Goal: Communication & Community: Answer question/provide support

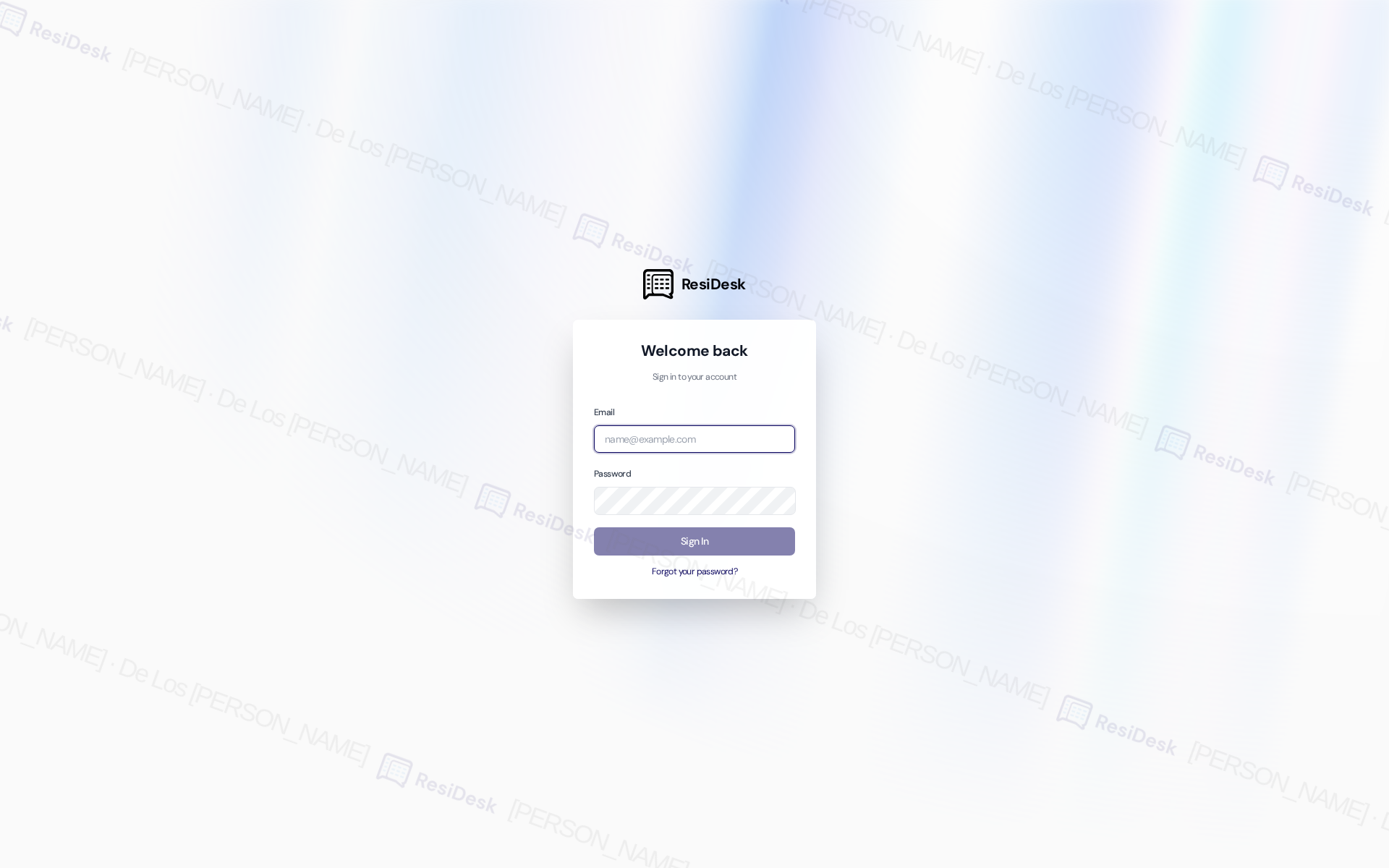
click at [648, 448] on input "email" at bounding box center [694, 439] width 201 height 28
type input "automated-surveys-home_now_properties-[PERSON_NAME].[PERSON_NAME]@home_now_[DOM…"
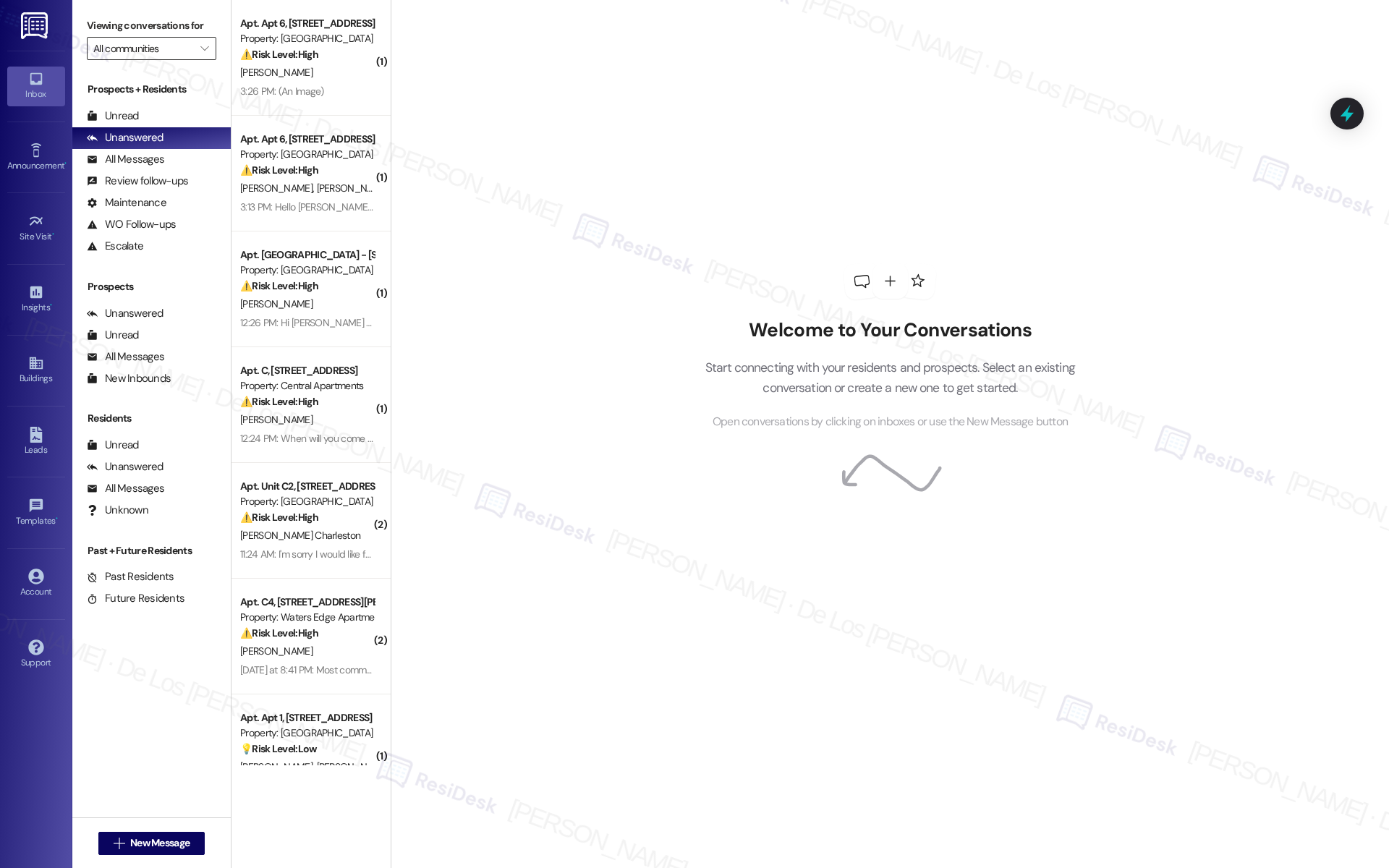
click at [149, 53] on input "All communities" at bounding box center [143, 48] width 100 height 23
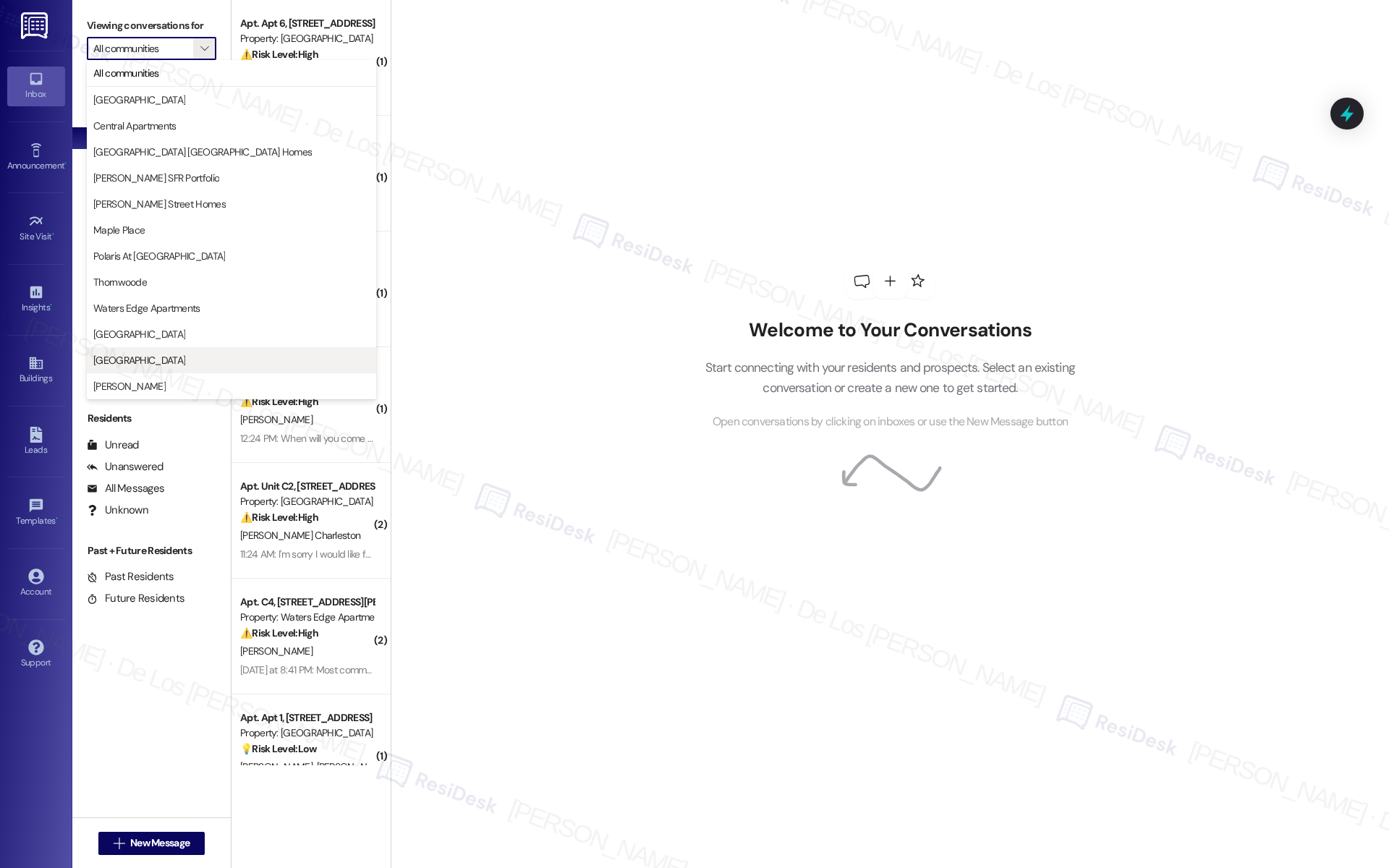
click at [212, 352] on button "[GEOGRAPHIC_DATA]" at bounding box center [232, 360] width 289 height 26
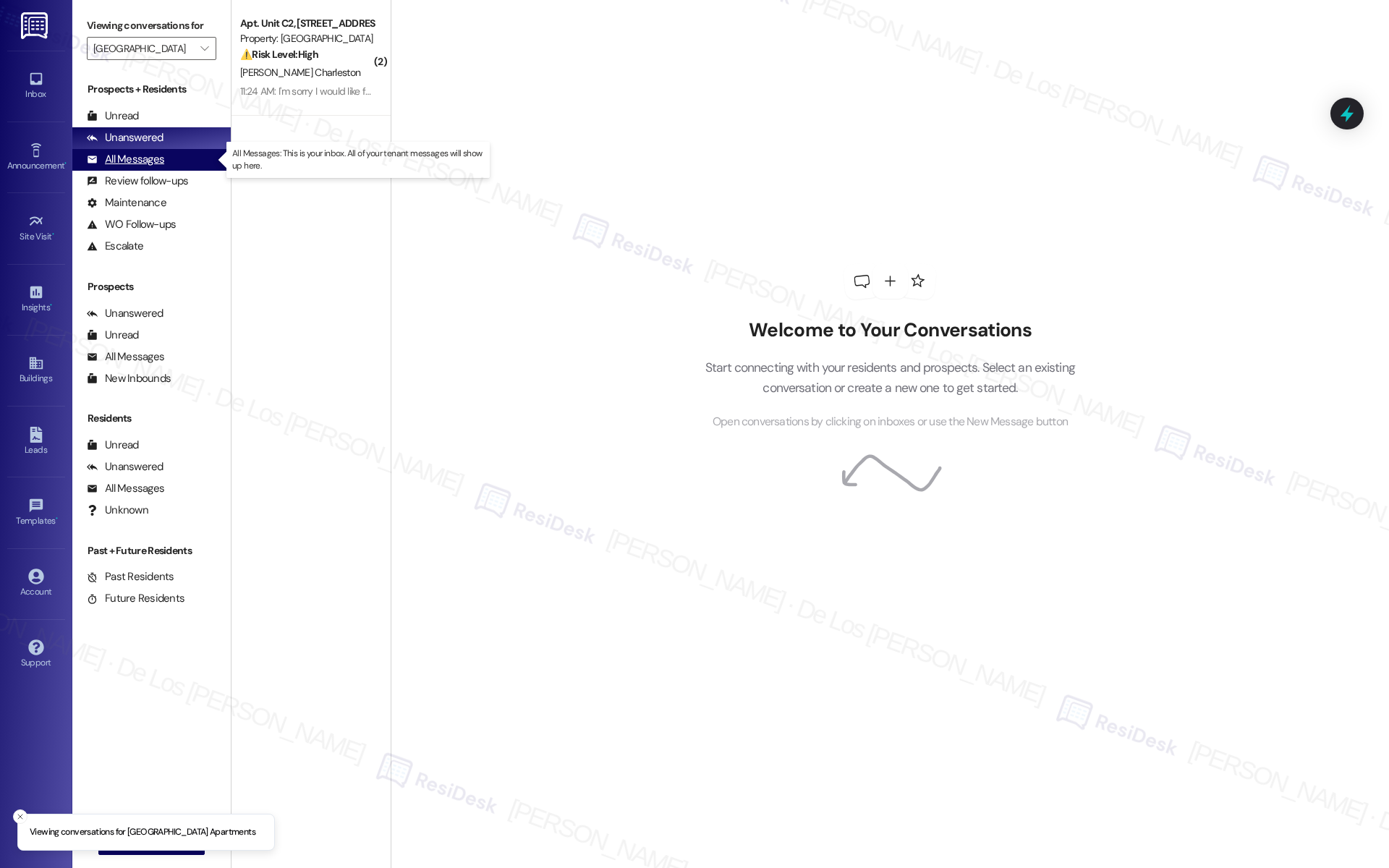
click at [191, 162] on div "All Messages (undefined)" at bounding box center [151, 160] width 158 height 21
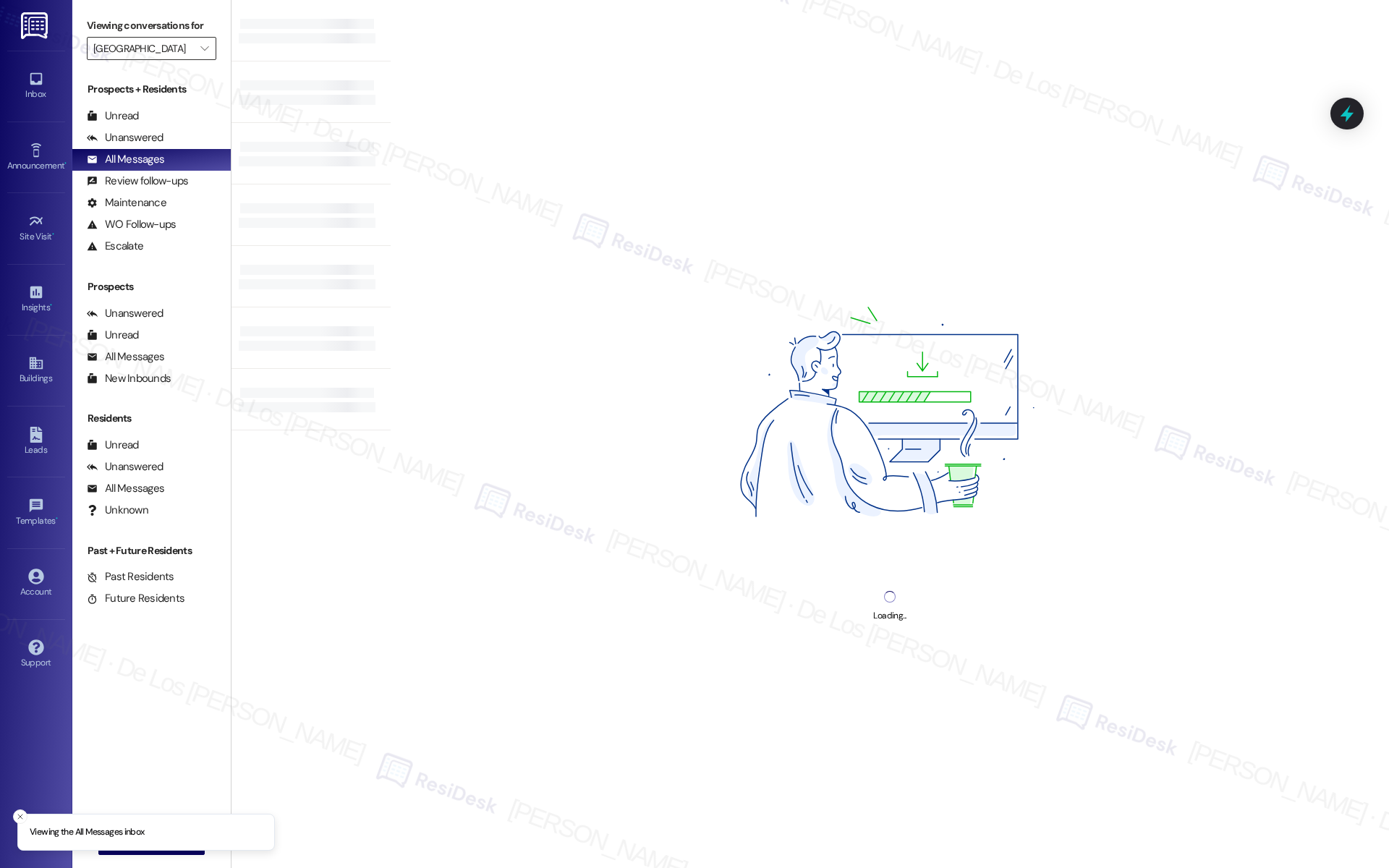
click at [166, 49] on input "[GEOGRAPHIC_DATA]" at bounding box center [143, 48] width 100 height 23
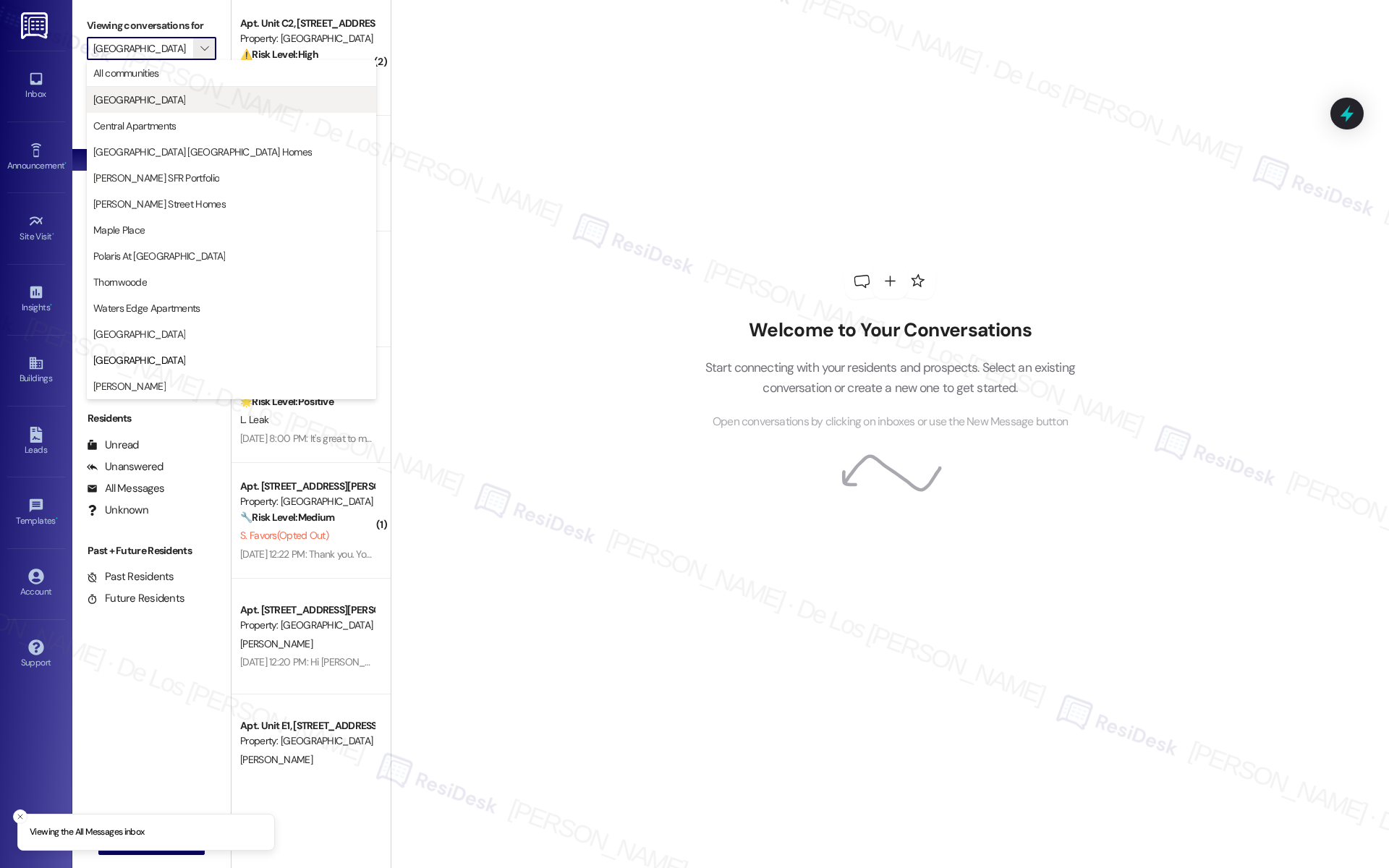
click at [180, 104] on span "[GEOGRAPHIC_DATA]" at bounding box center [231, 99] width 276 height 15
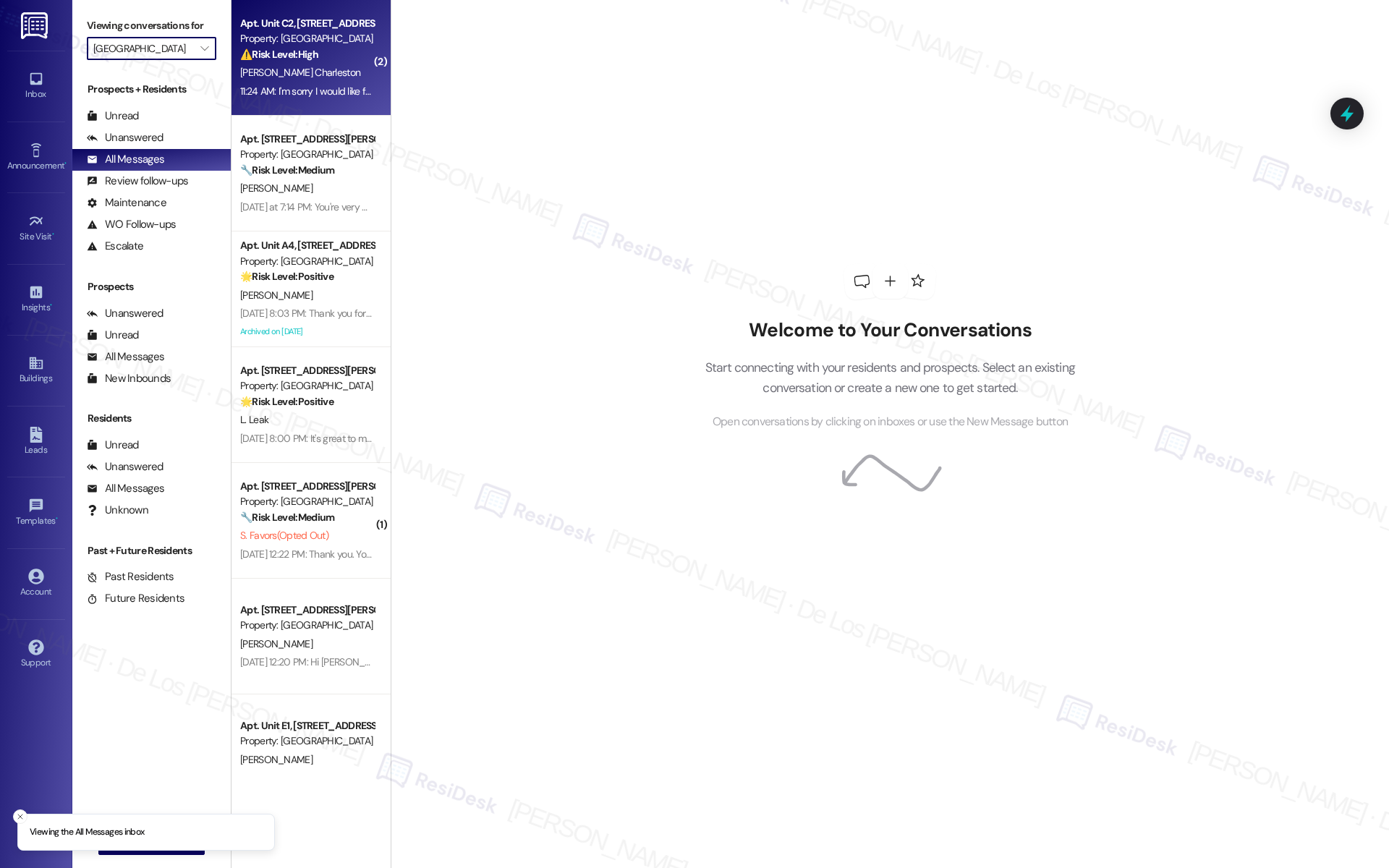
type input "[GEOGRAPHIC_DATA]"
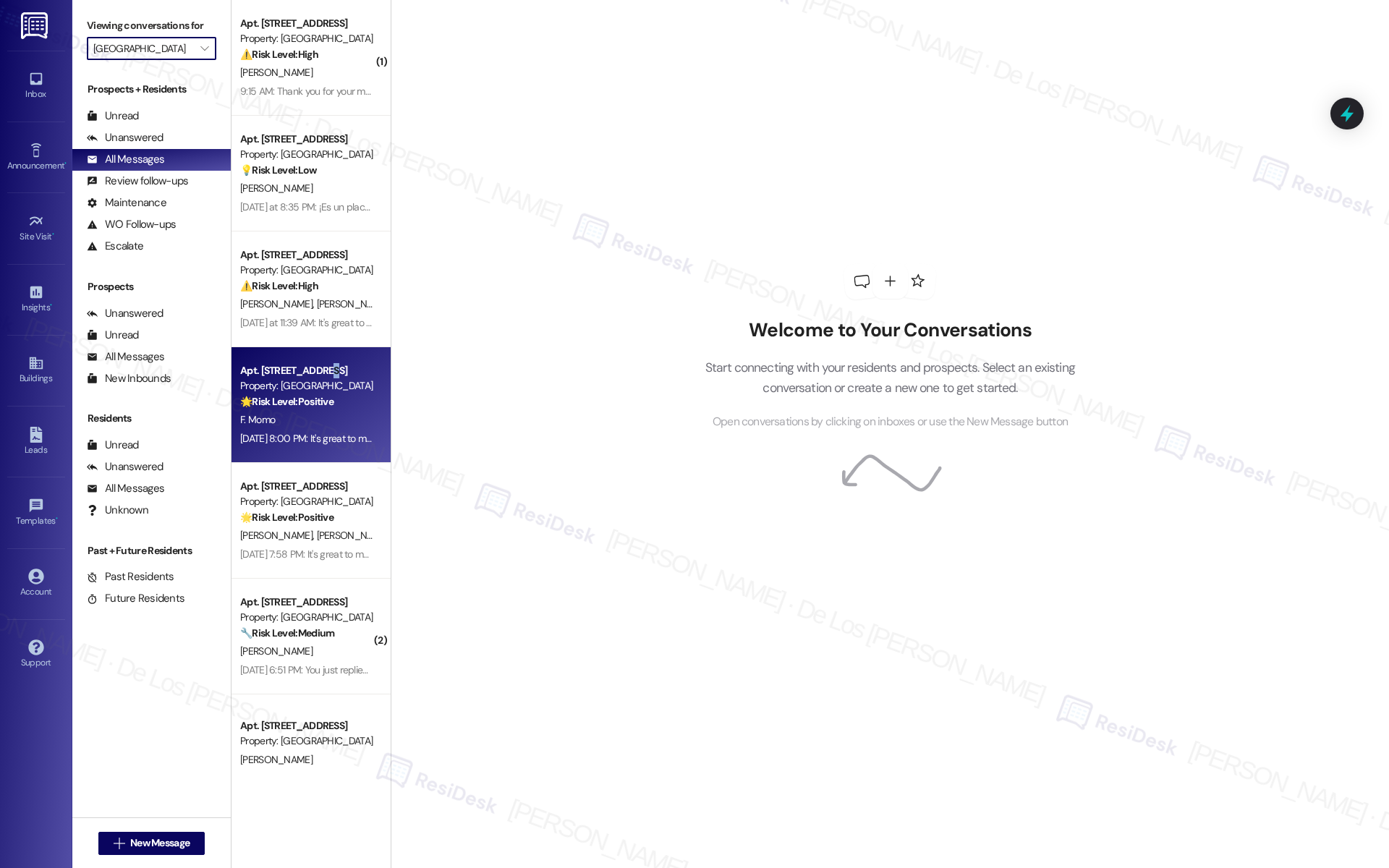
click at [316, 377] on div "Apt. [STREET_ADDRESS]" at bounding box center [307, 370] width 134 height 16
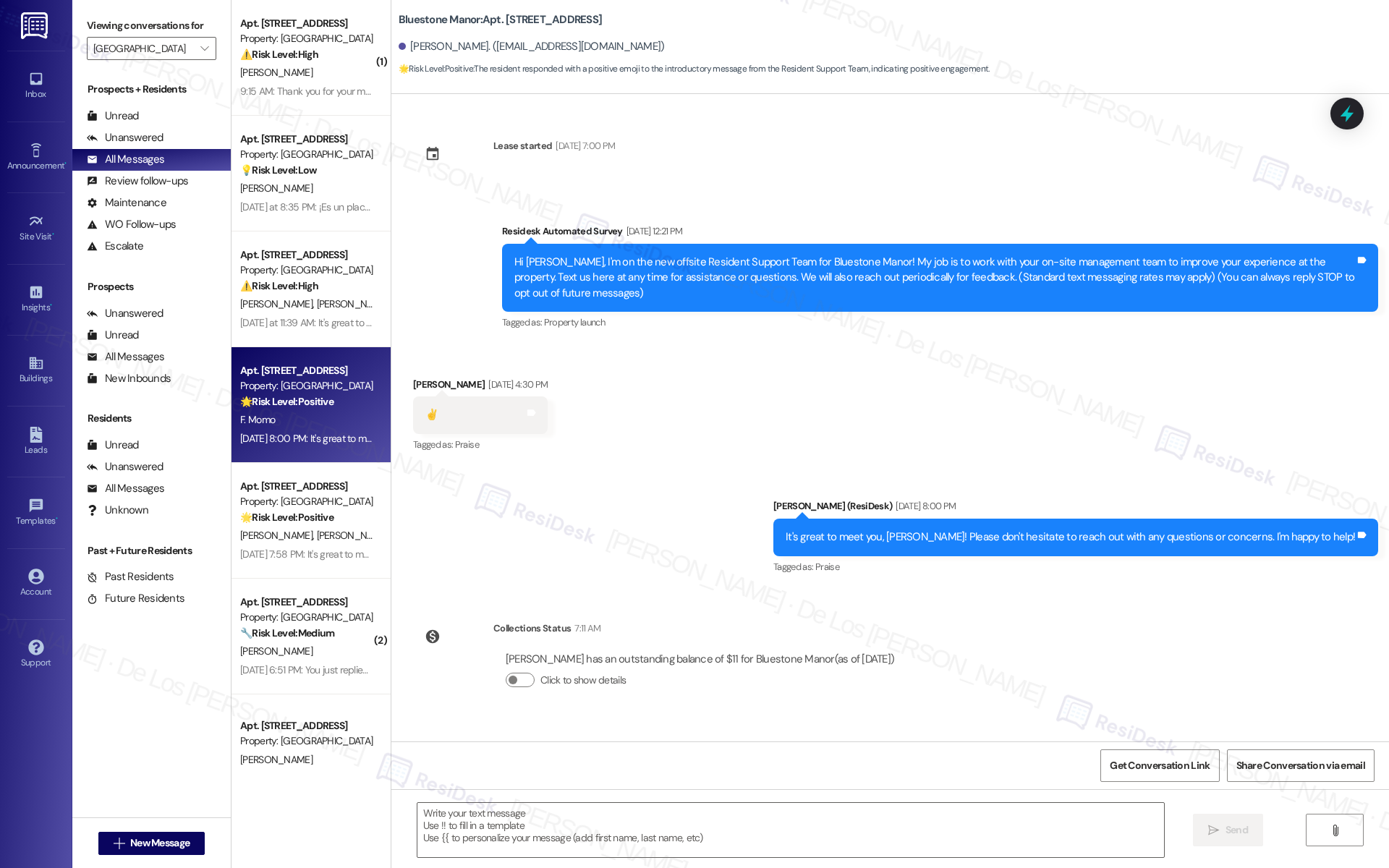
type textarea "Fetching suggested responses. Please feel free to read through the conversation…"
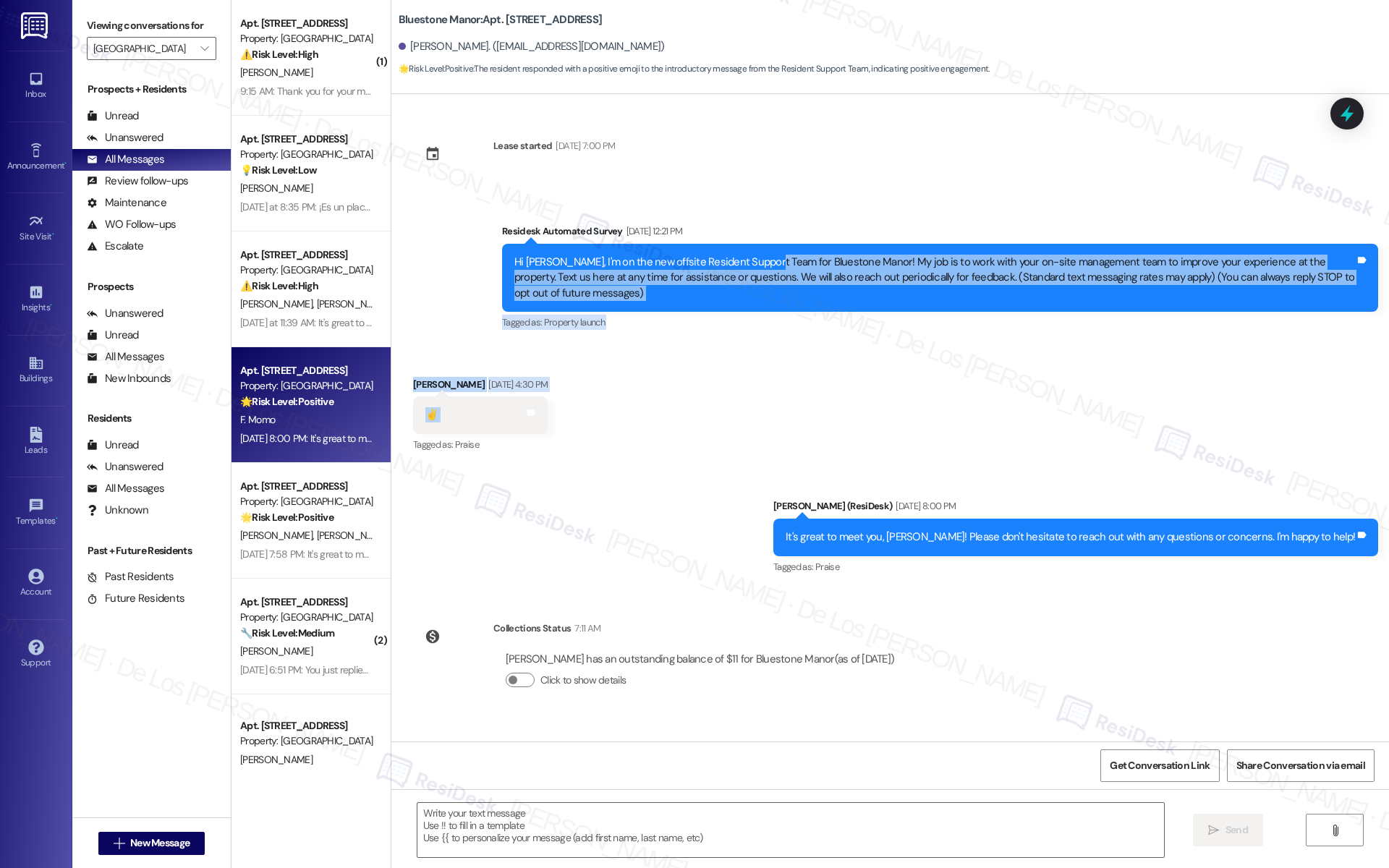
drag, startPoint x: 798, startPoint y: 308, endPoint x: 795, endPoint y: 399, distance: 91.0
click at [795, 399] on div "Lease started [DATE] 7:00 PM Survey, sent via SMS Residesk Automated Survey [DA…" at bounding box center [890, 418] width 998 height 648
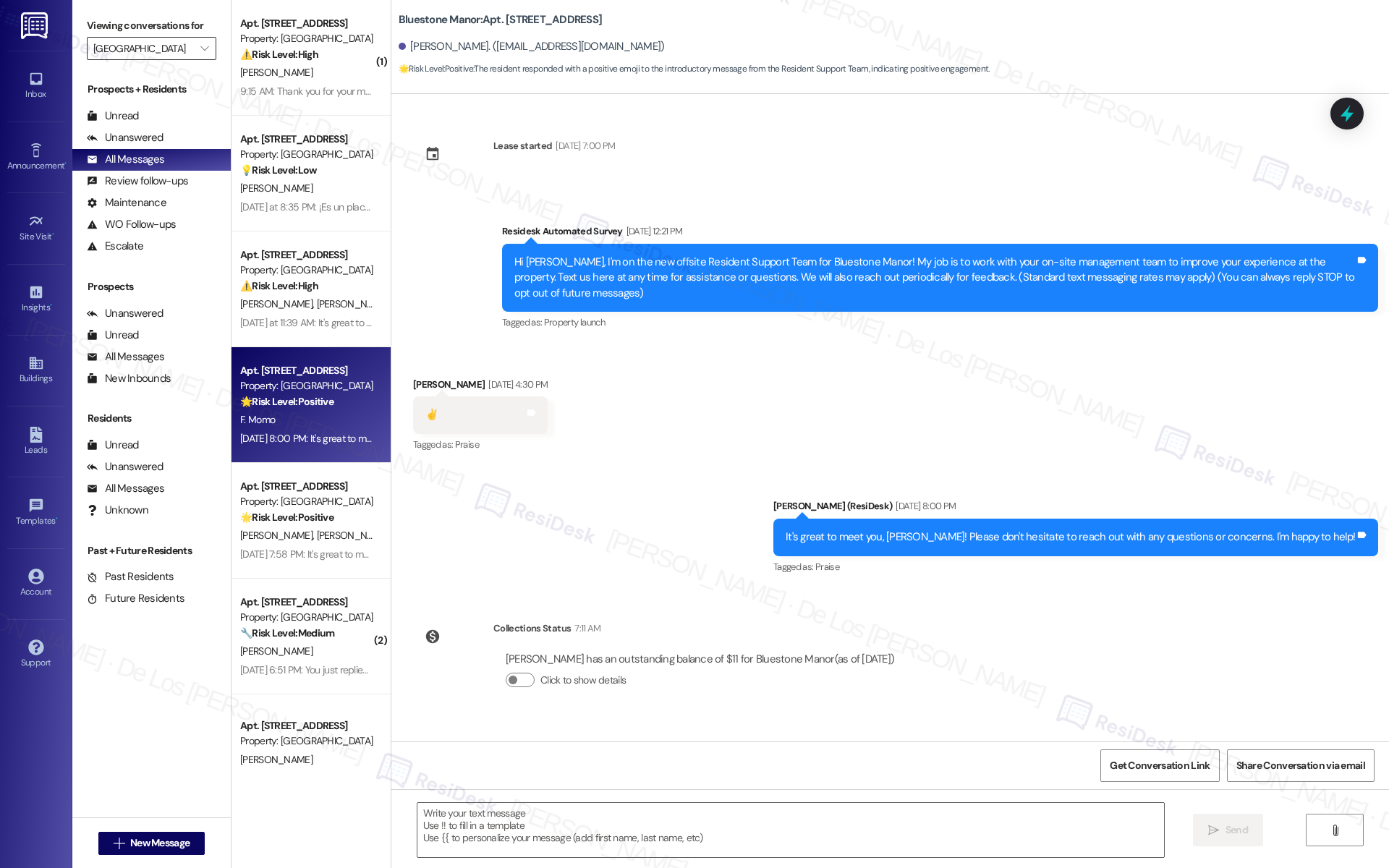
click at [177, 44] on input "[GEOGRAPHIC_DATA]" at bounding box center [143, 48] width 100 height 23
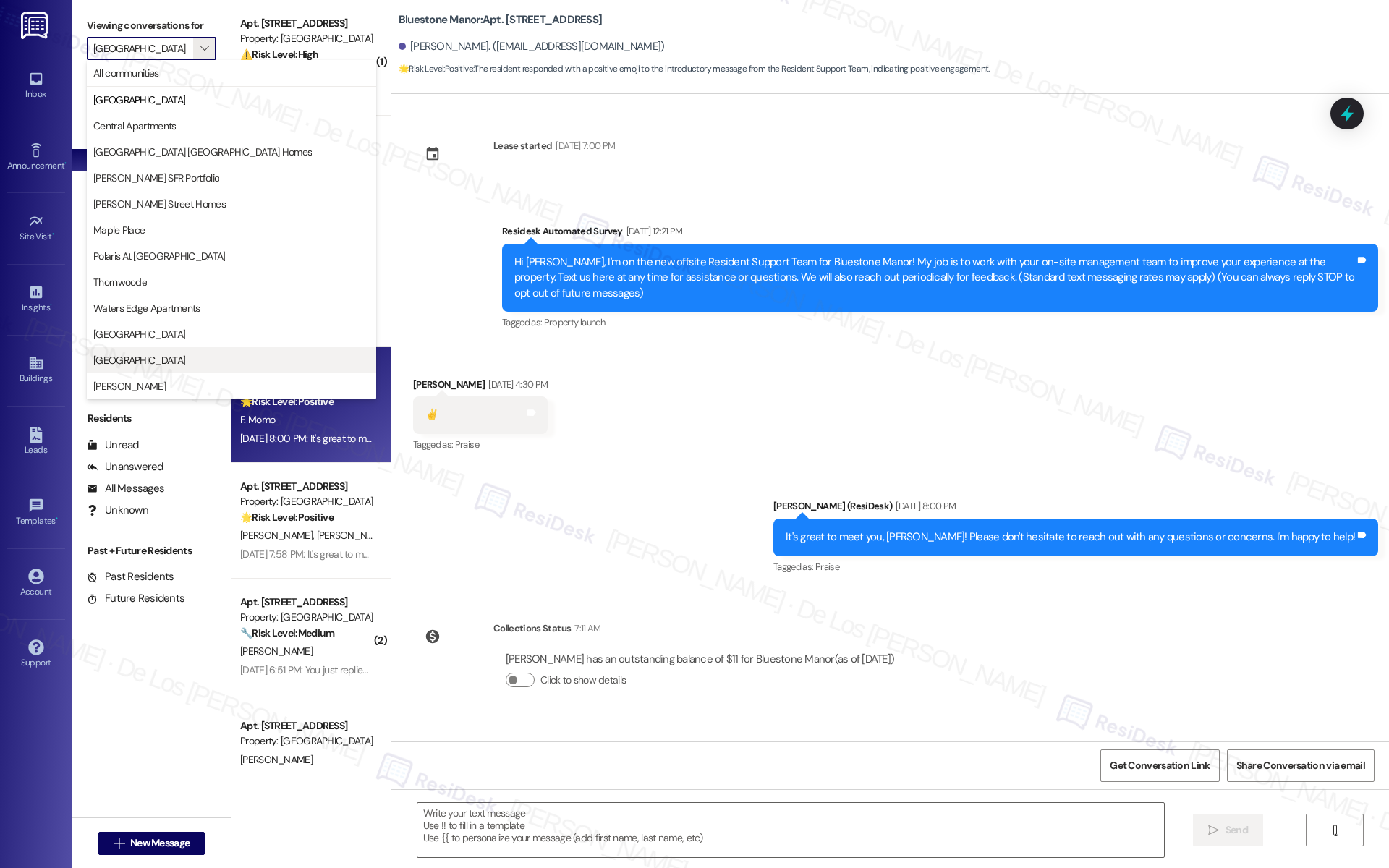
click at [235, 360] on span "[GEOGRAPHIC_DATA]" at bounding box center [231, 360] width 276 height 15
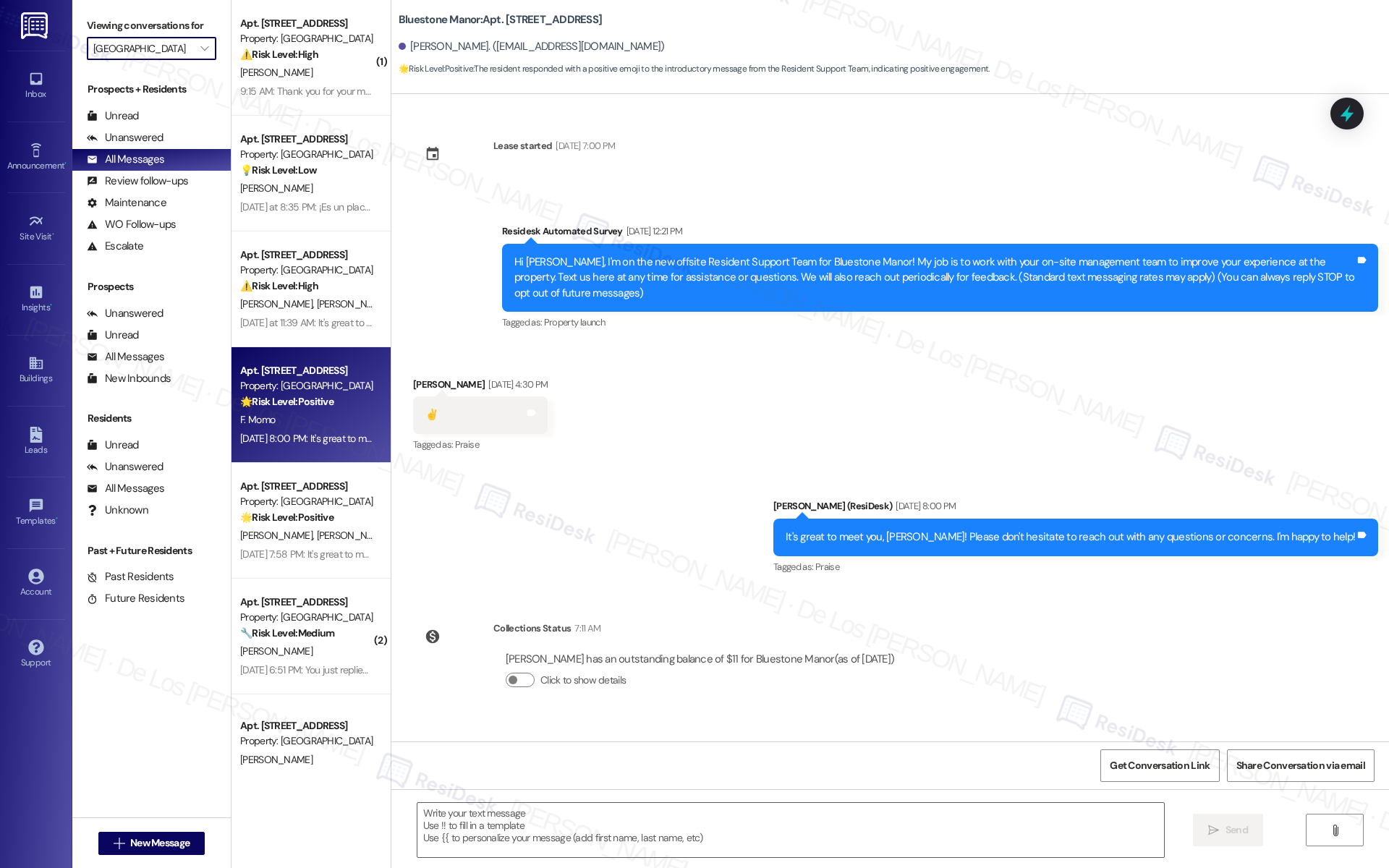
type input "[GEOGRAPHIC_DATA]"
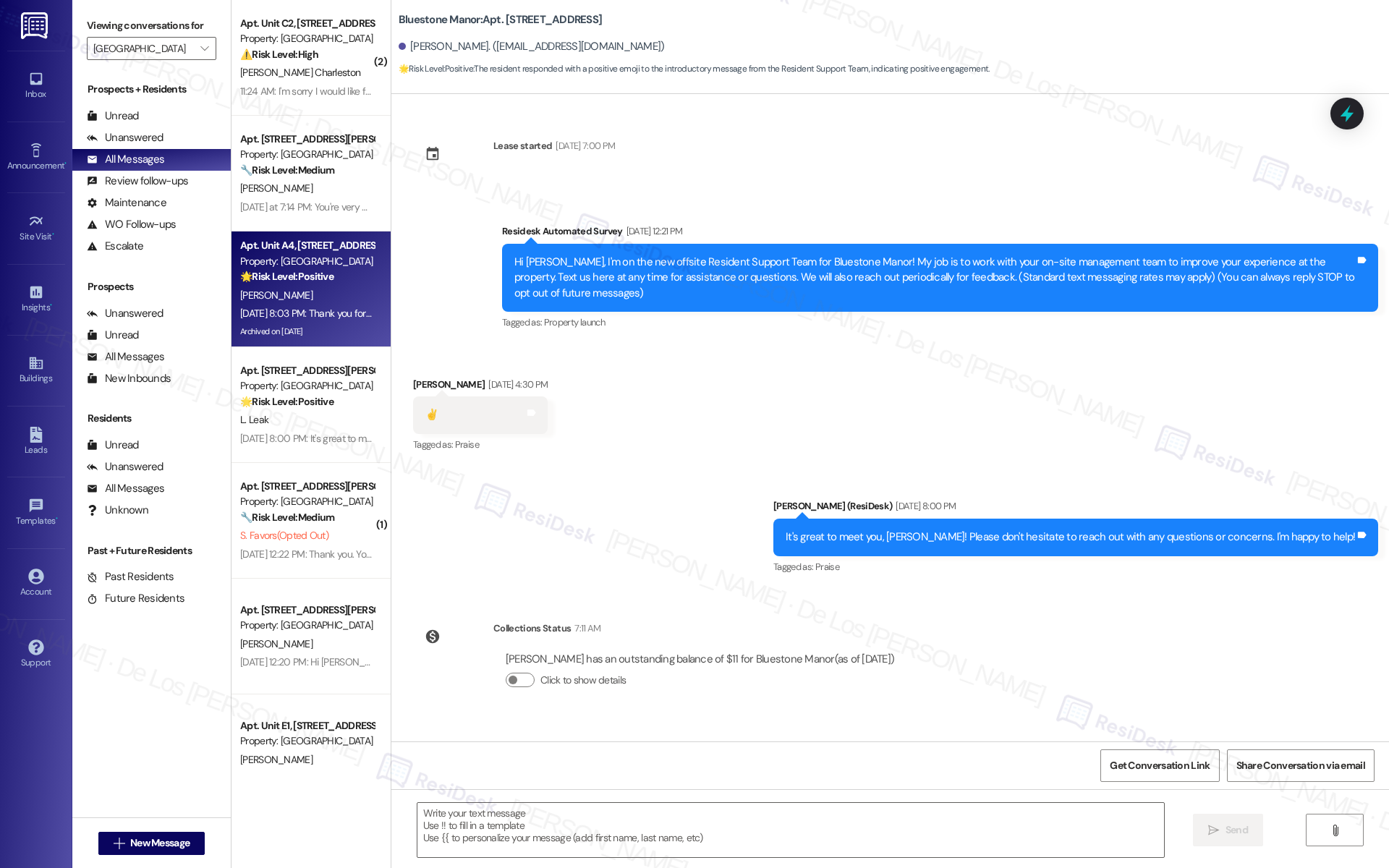
click at [289, 296] on div "[PERSON_NAME]" at bounding box center [307, 295] width 137 height 18
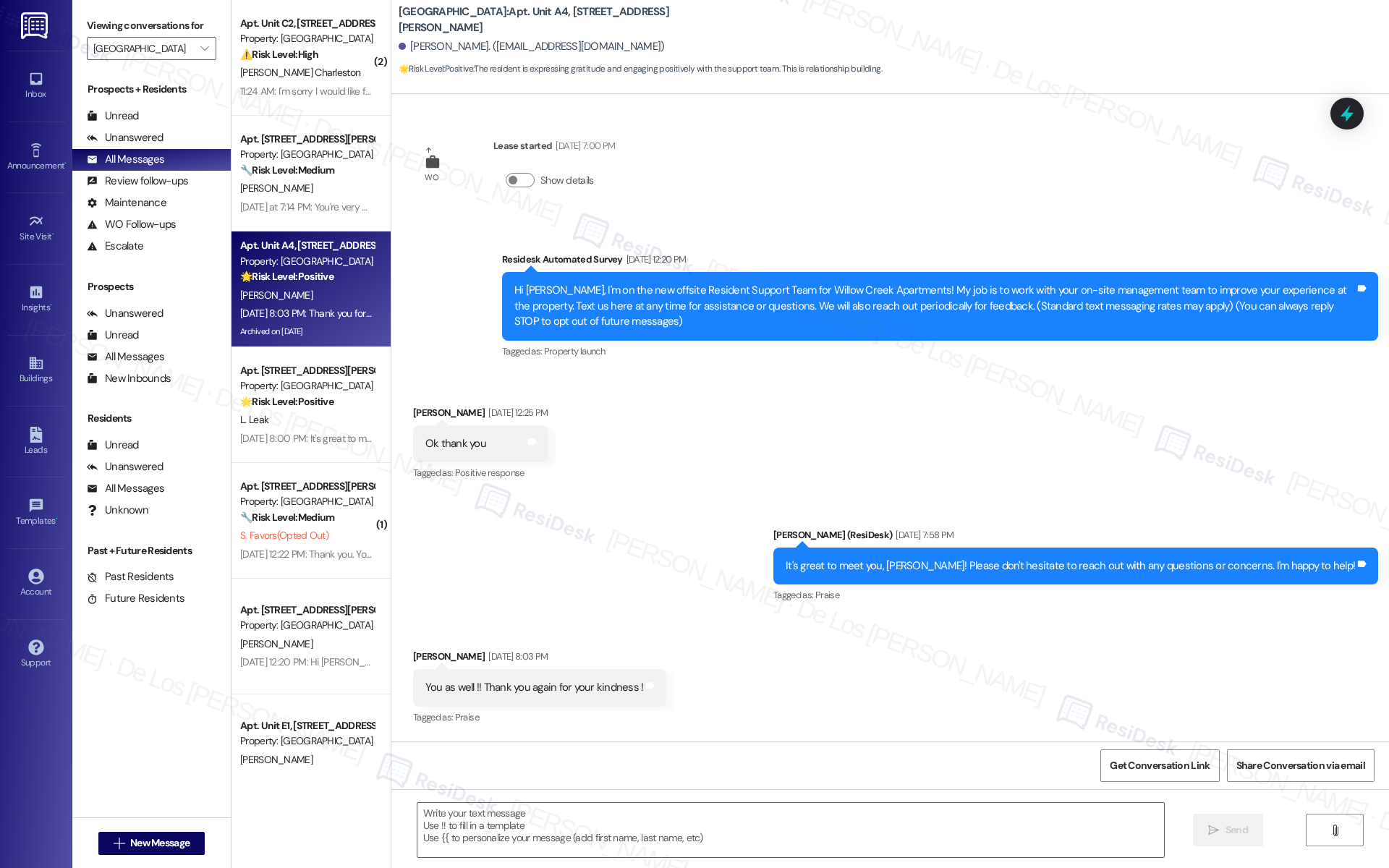
type textarea "Fetching suggested responses. Please feel free to read through the conversation…"
click at [169, 46] on input "[GEOGRAPHIC_DATA]" at bounding box center [143, 48] width 100 height 23
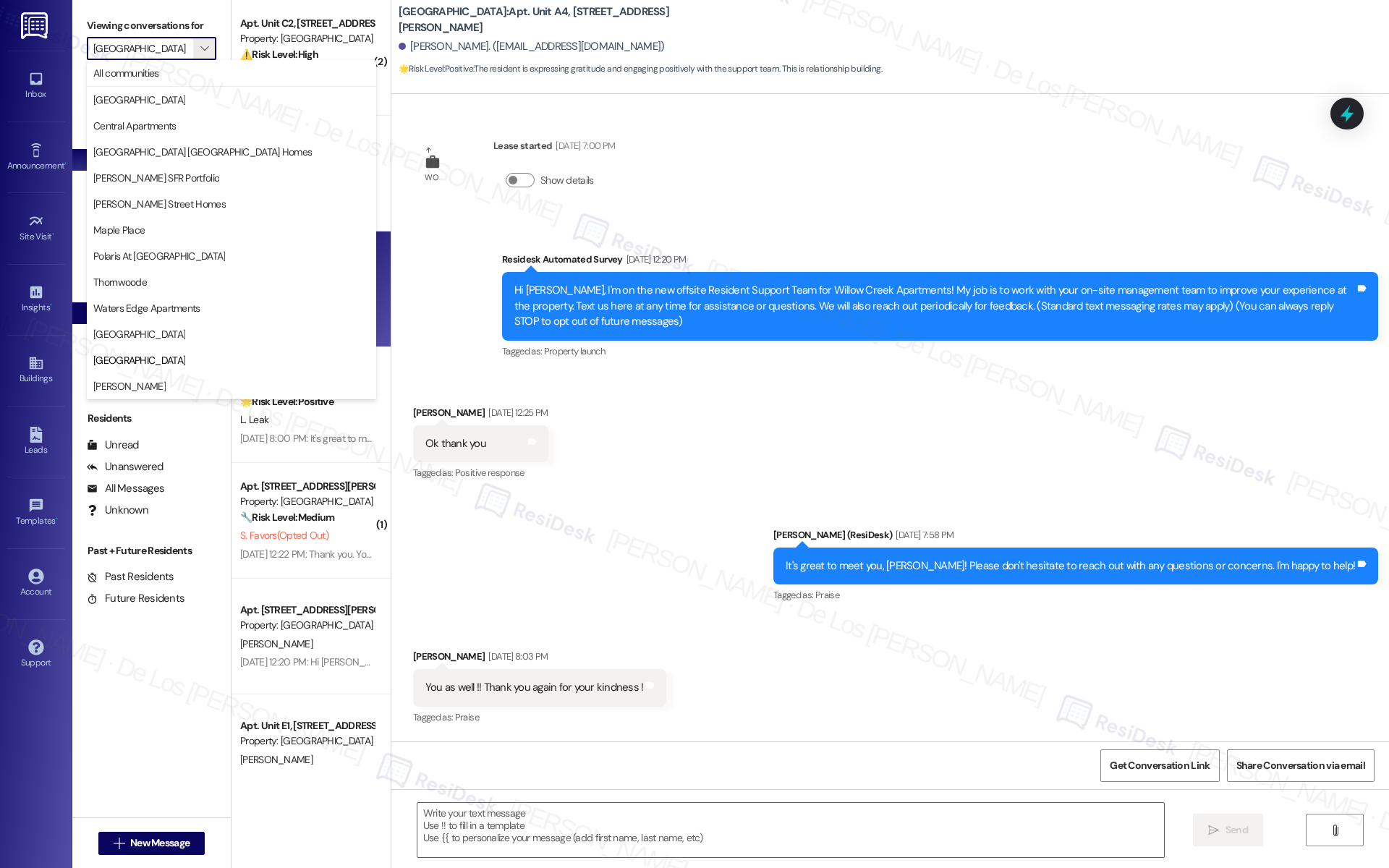
click at [166, 312] on span "Waters Edge Apartments" at bounding box center [146, 307] width 107 height 15
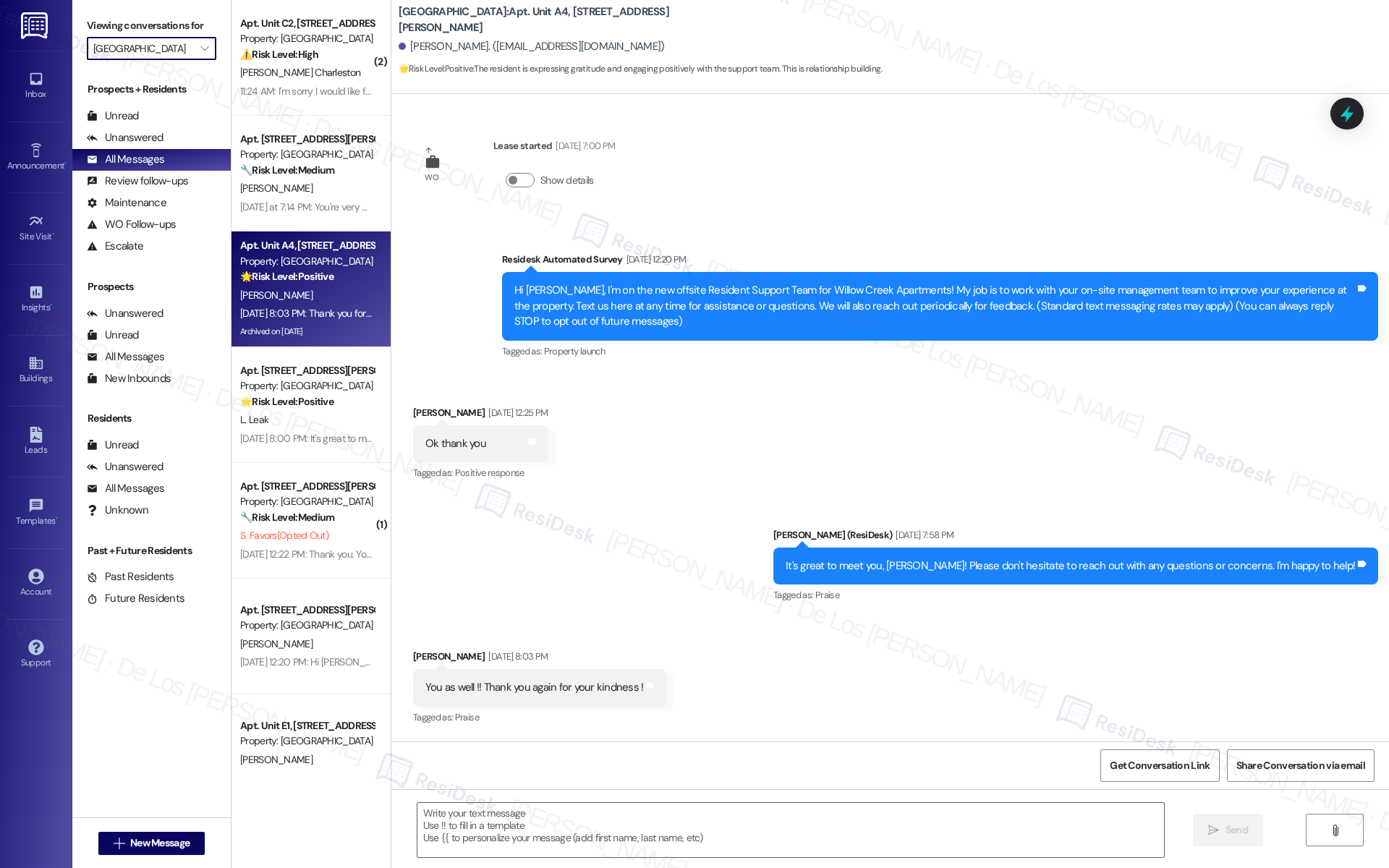
type input "Waters Edge Apartments"
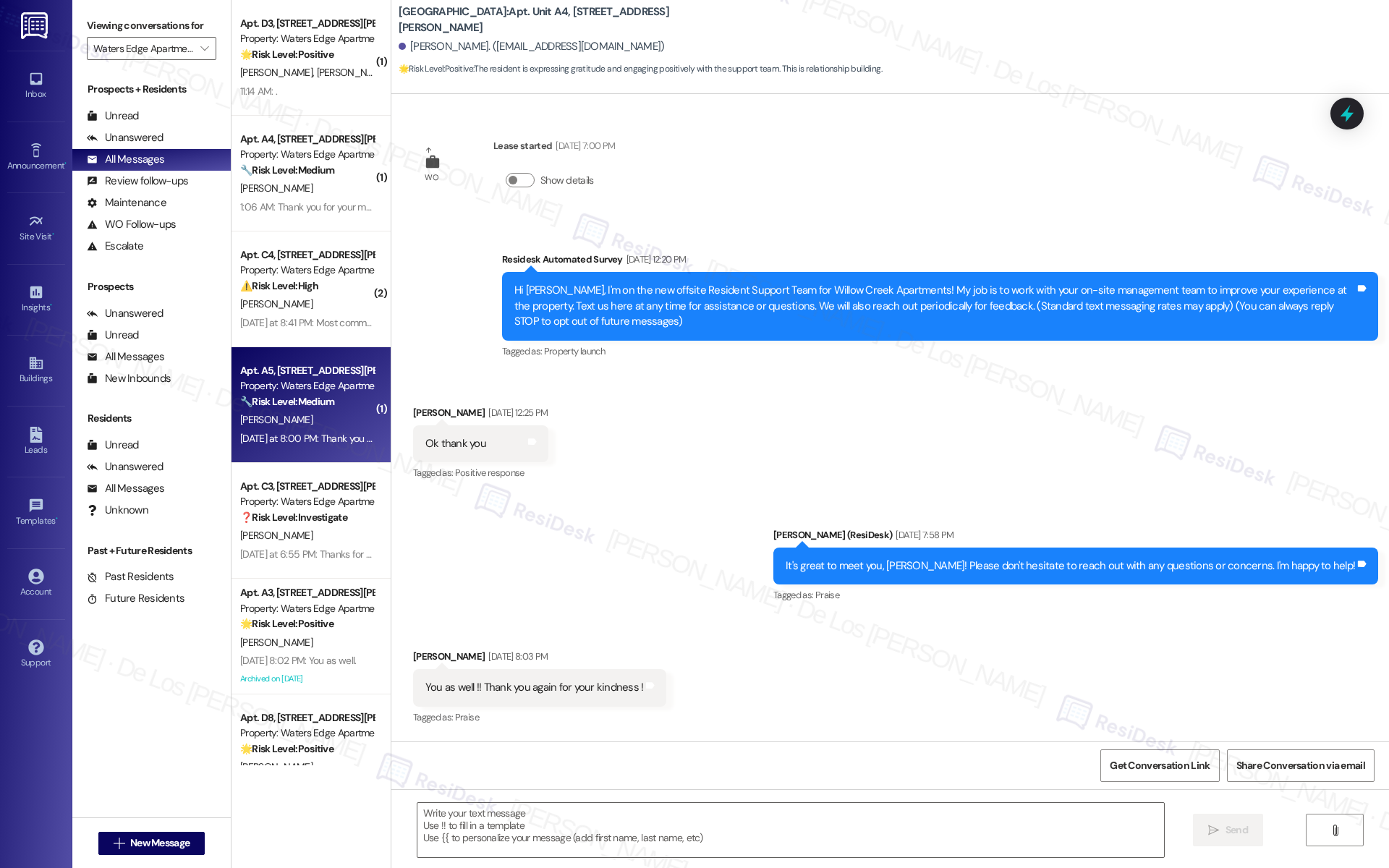
click at [285, 371] on div "Apt. A5, [STREET_ADDRESS][PERSON_NAME]" at bounding box center [307, 370] width 134 height 16
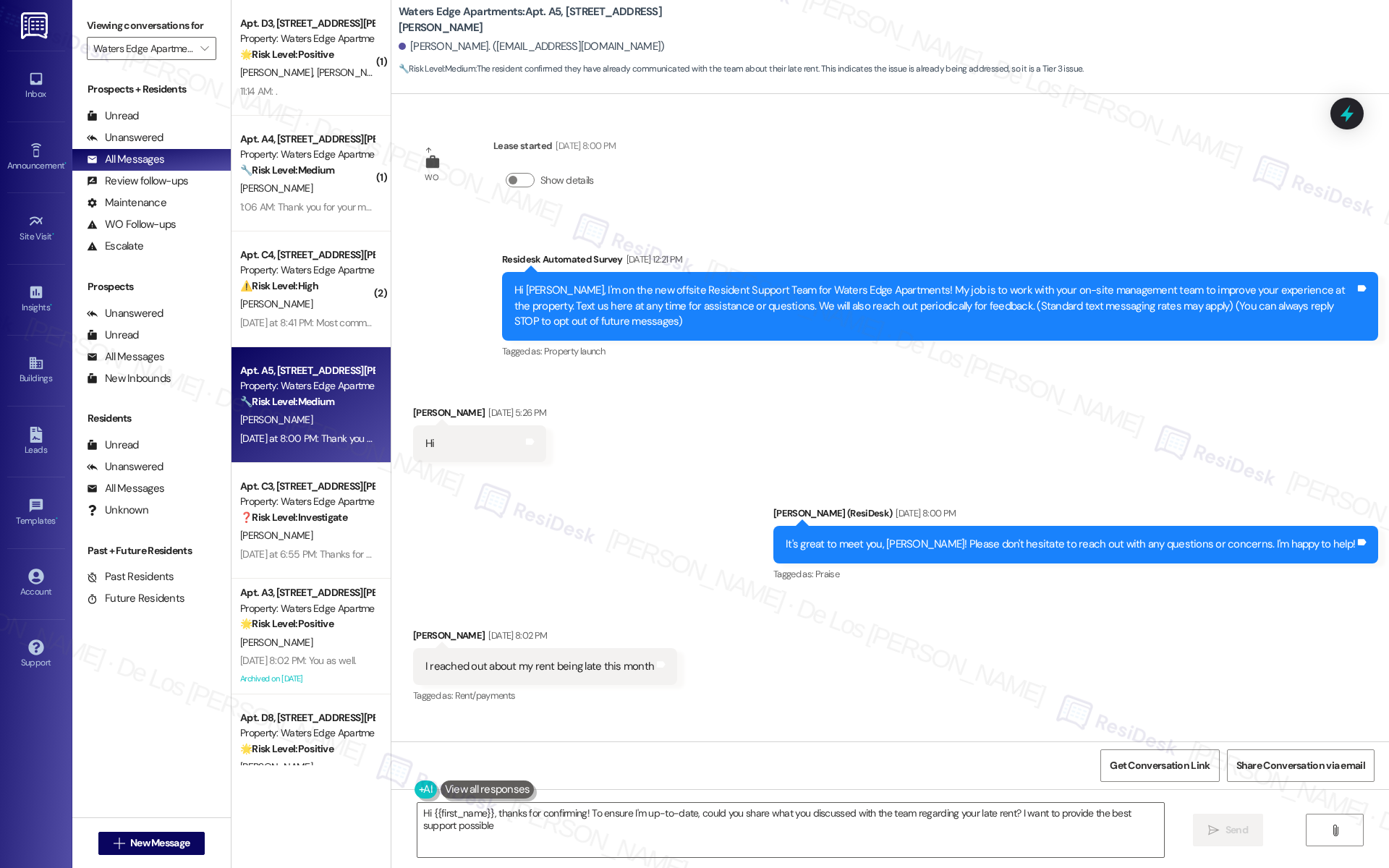
type textarea "Hi {{first_name}}, thanks for confirming! To ensure I'm up-to-date, could you s…"
click at [155, 54] on input "Waters Edge Apartments" at bounding box center [143, 48] width 100 height 23
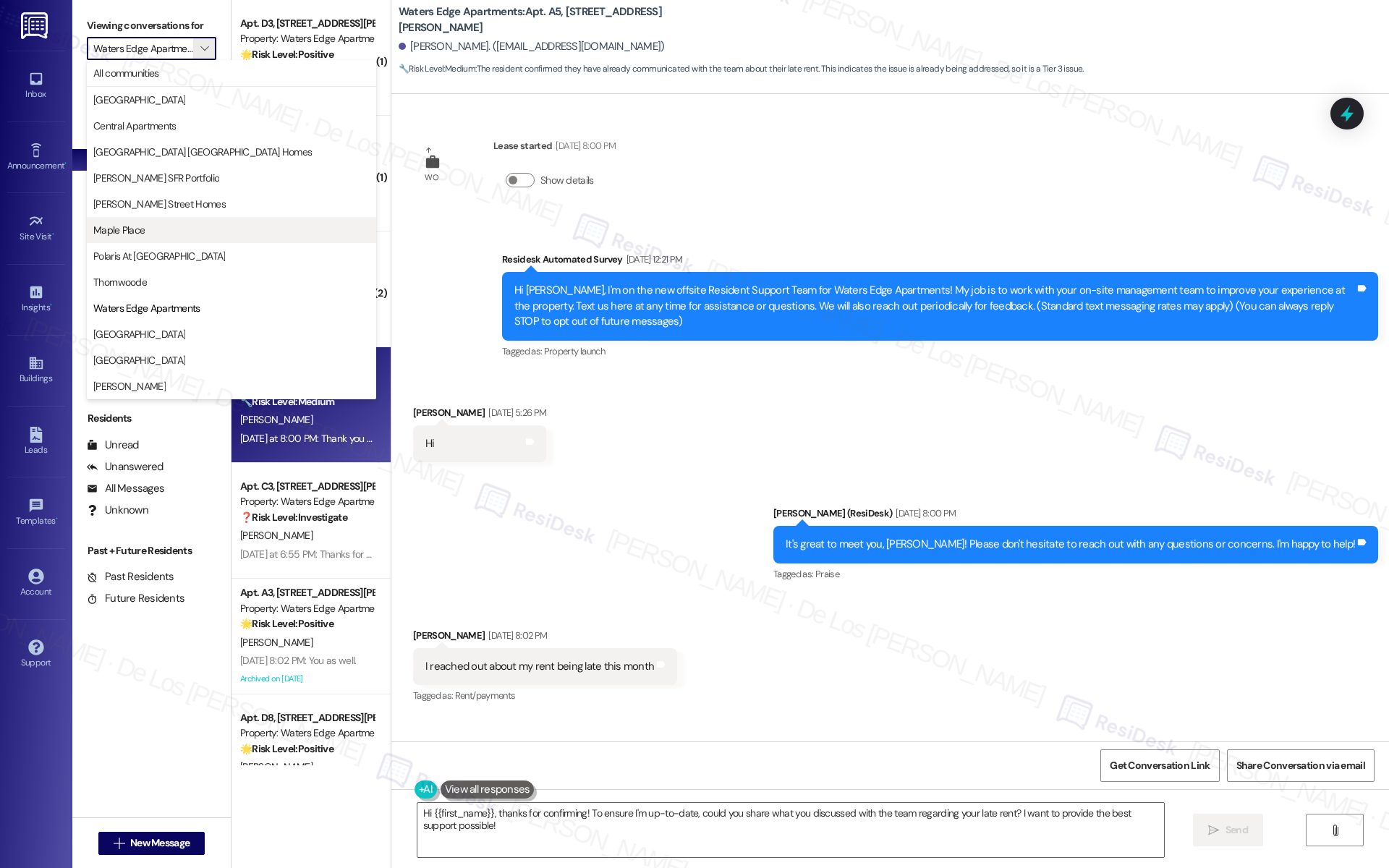
click at [145, 227] on span "Maple Place" at bounding box center [231, 230] width 276 height 15
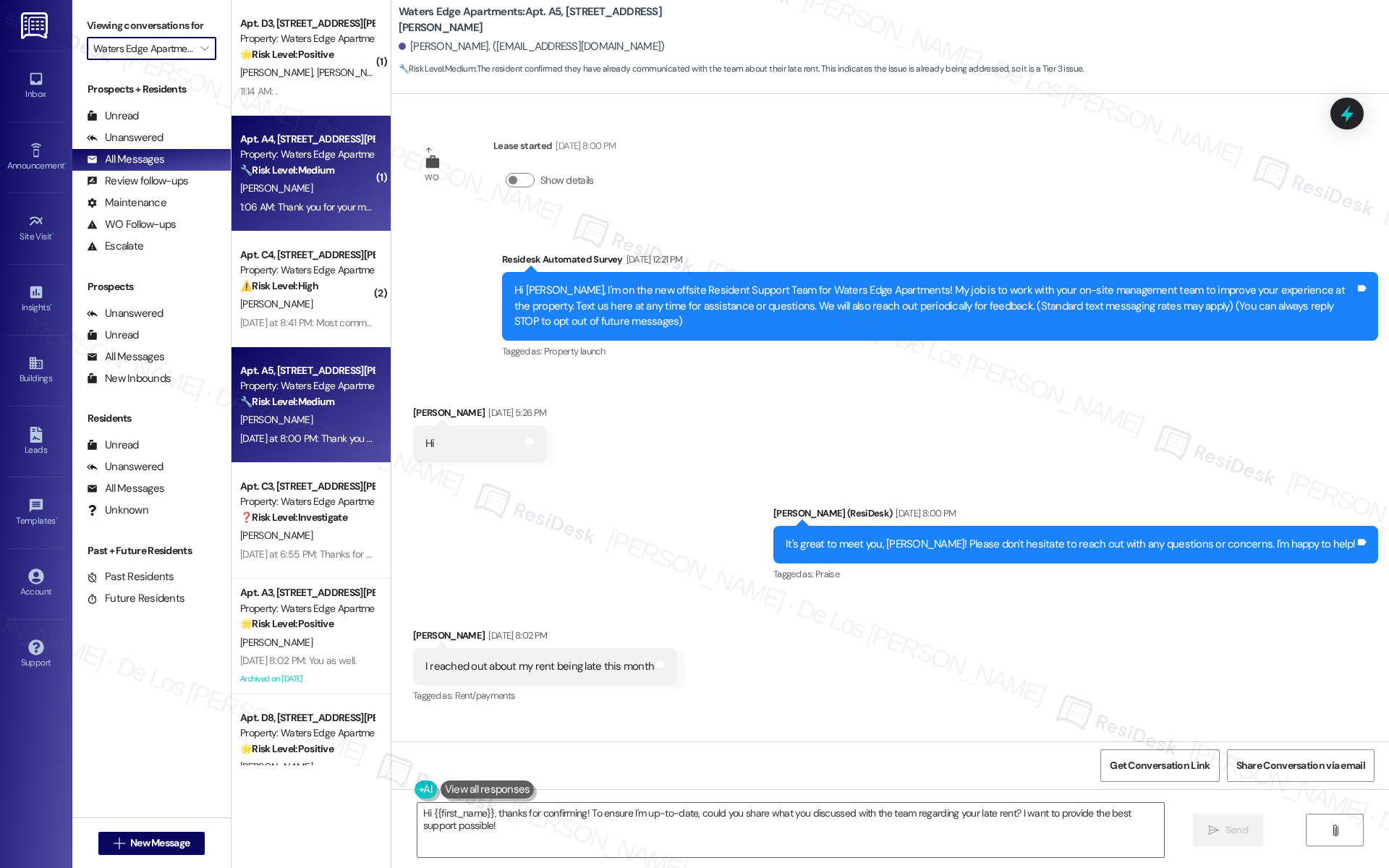
type input "Maple Place"
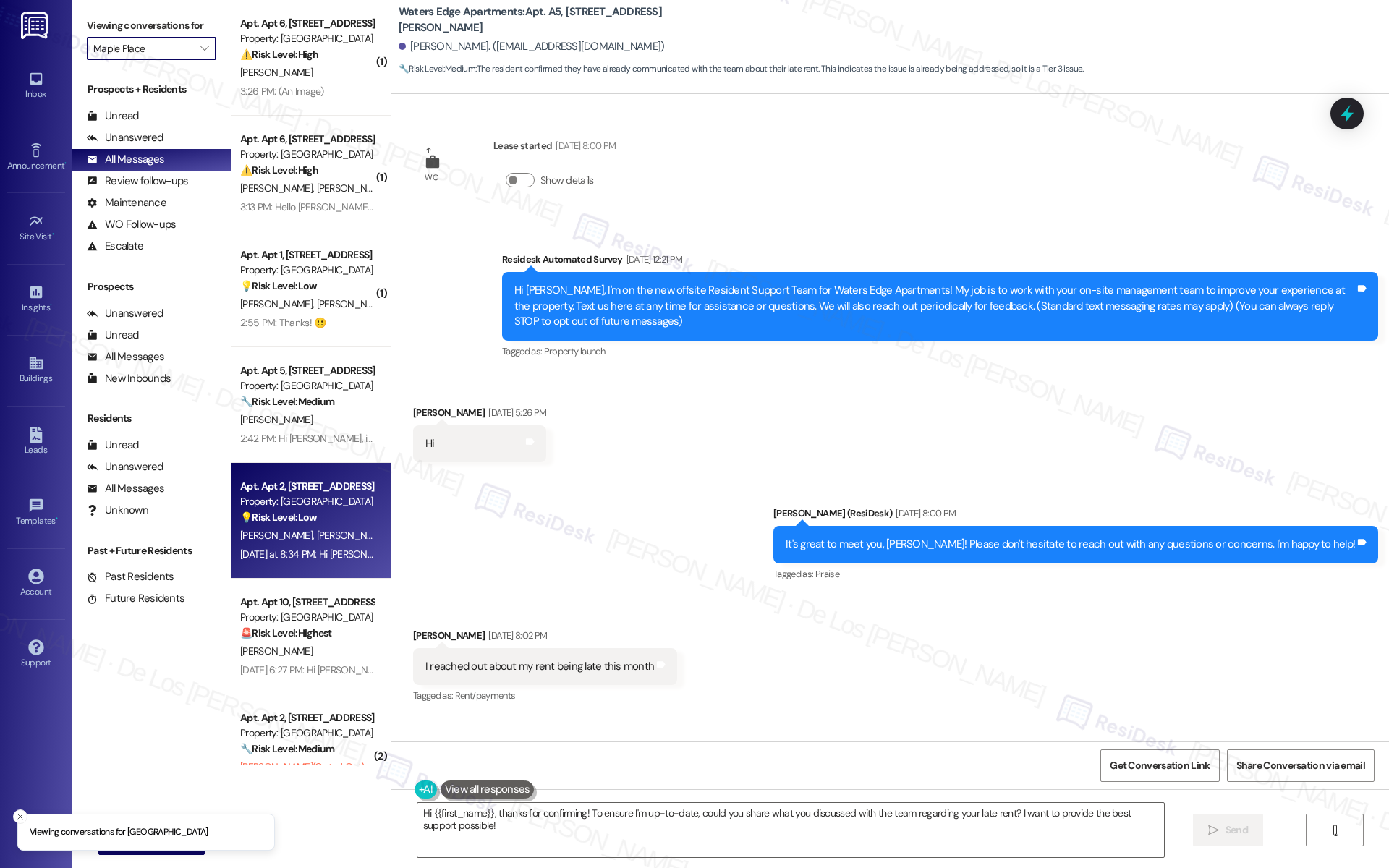
click at [288, 518] on strong "💡 Risk Level: Low" at bounding box center [278, 517] width 77 height 13
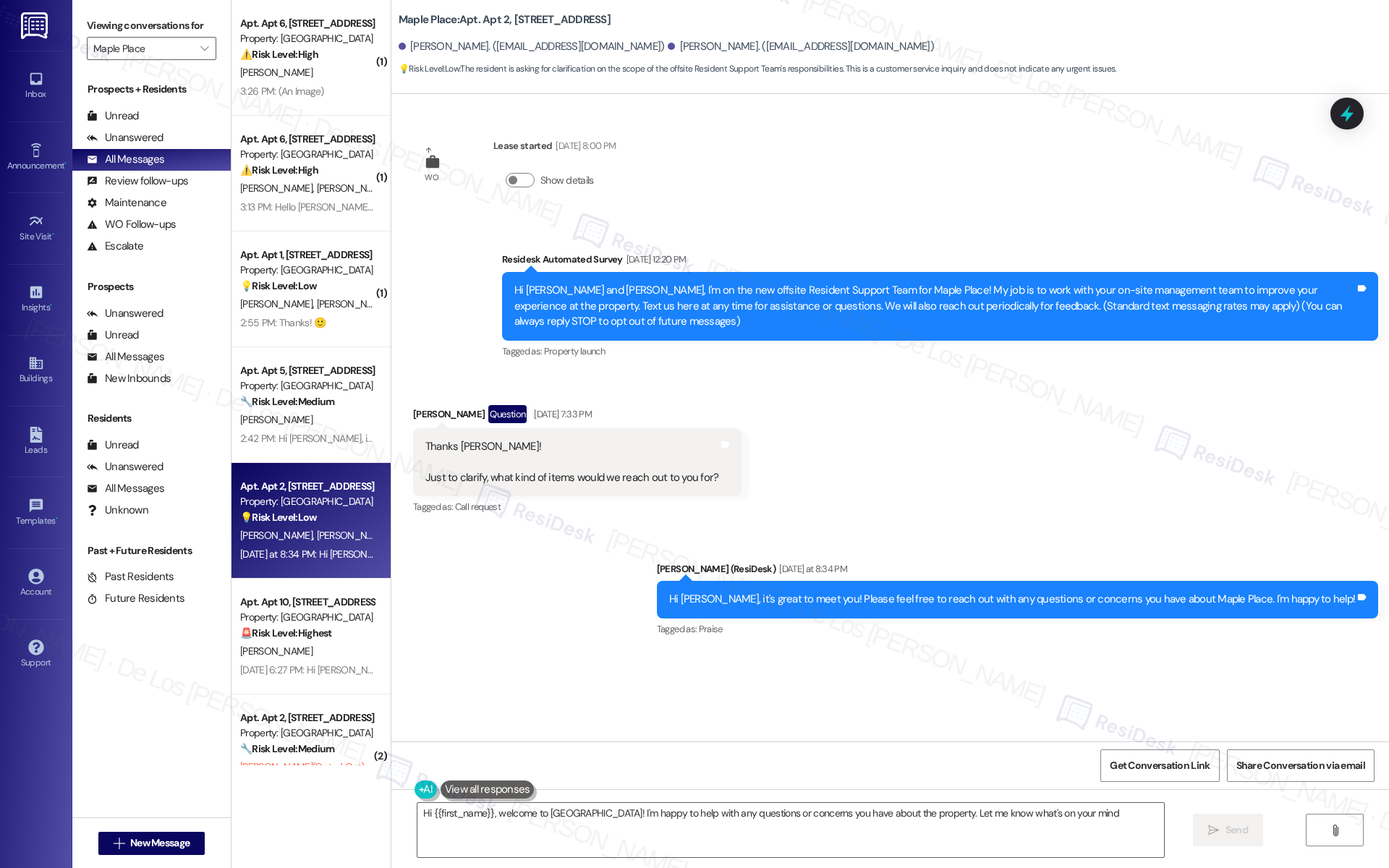
type textarea "Hi {{first_name}}, welcome to [GEOGRAPHIC_DATA]! I'm happy to help with any que…"
click at [161, 55] on input "Maple Place" at bounding box center [143, 48] width 100 height 23
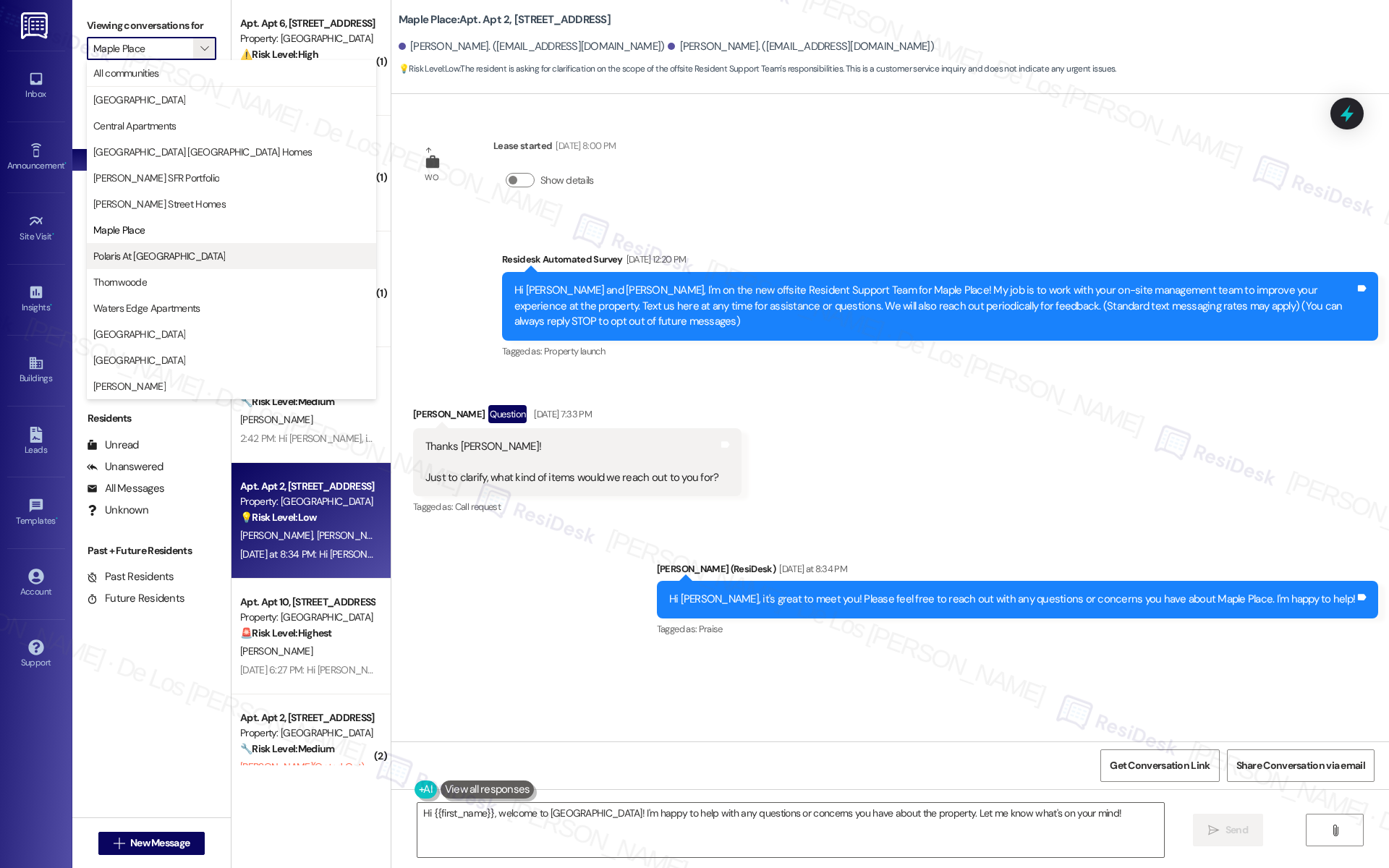
click at [170, 262] on span "Polaris At [GEOGRAPHIC_DATA]" at bounding box center [159, 256] width 132 height 15
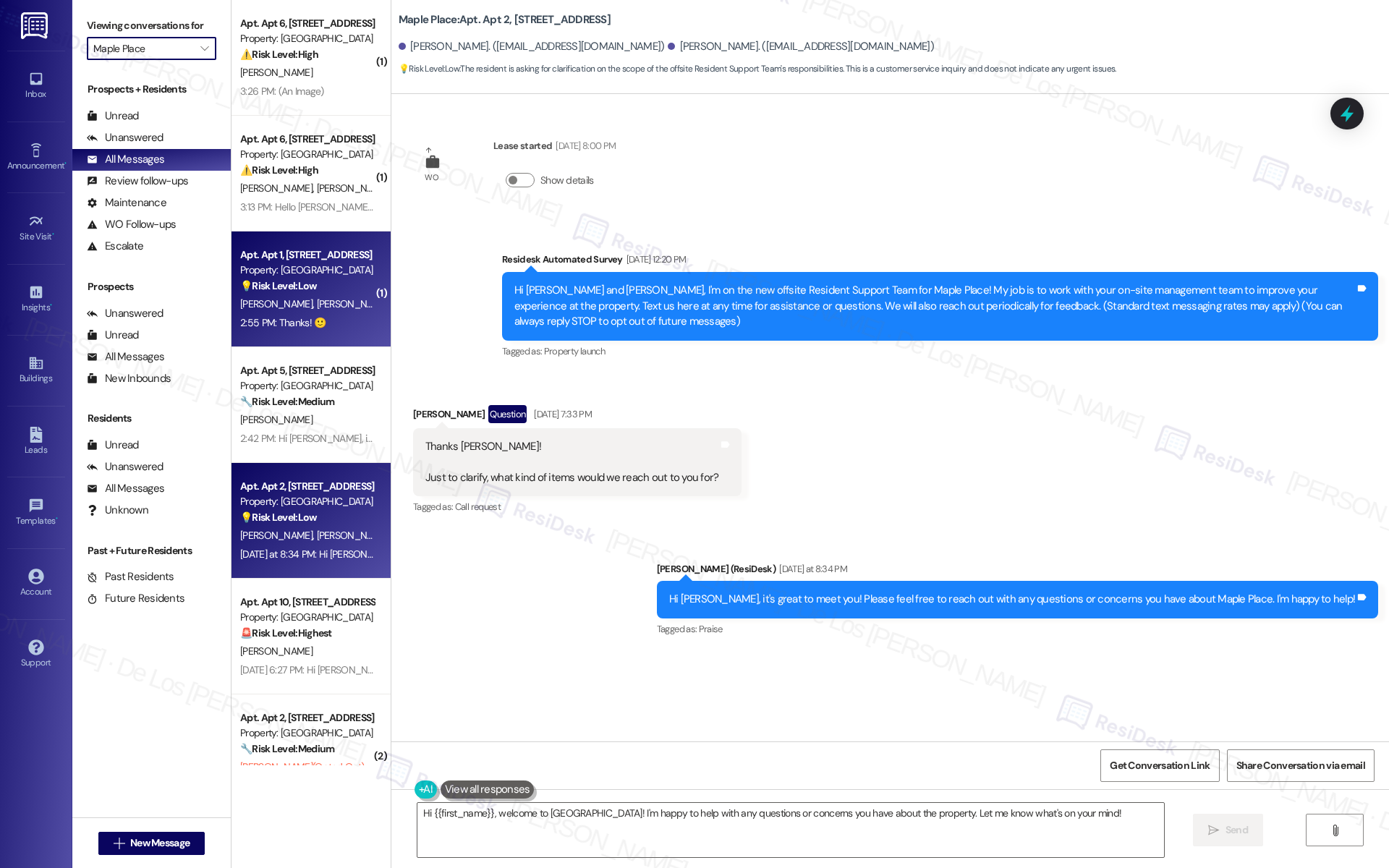
type input "Polaris At [GEOGRAPHIC_DATA]"
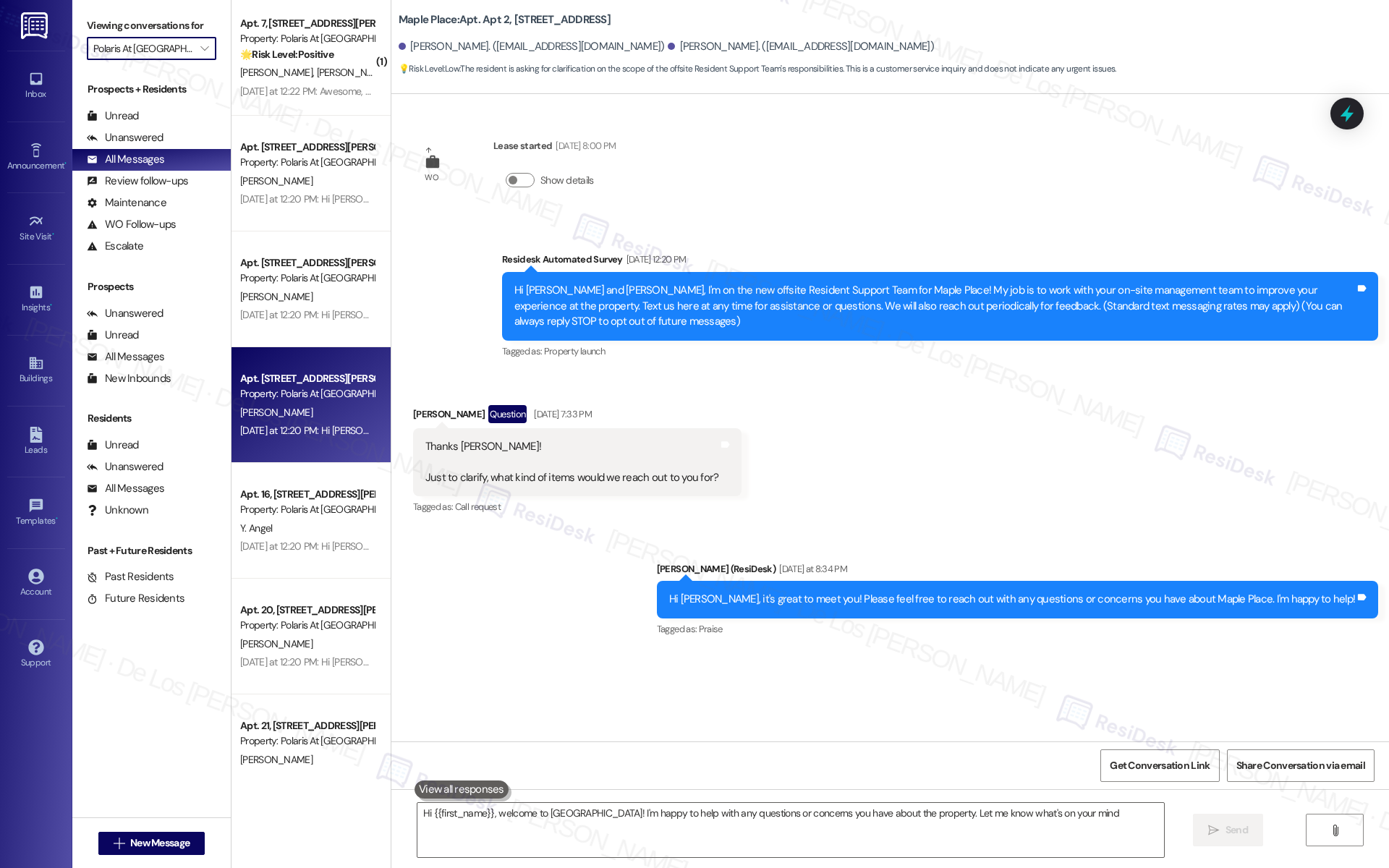
type textarea "Hi {{first_name}}, welcome to [GEOGRAPHIC_DATA]! I'm happy to help with any que…"
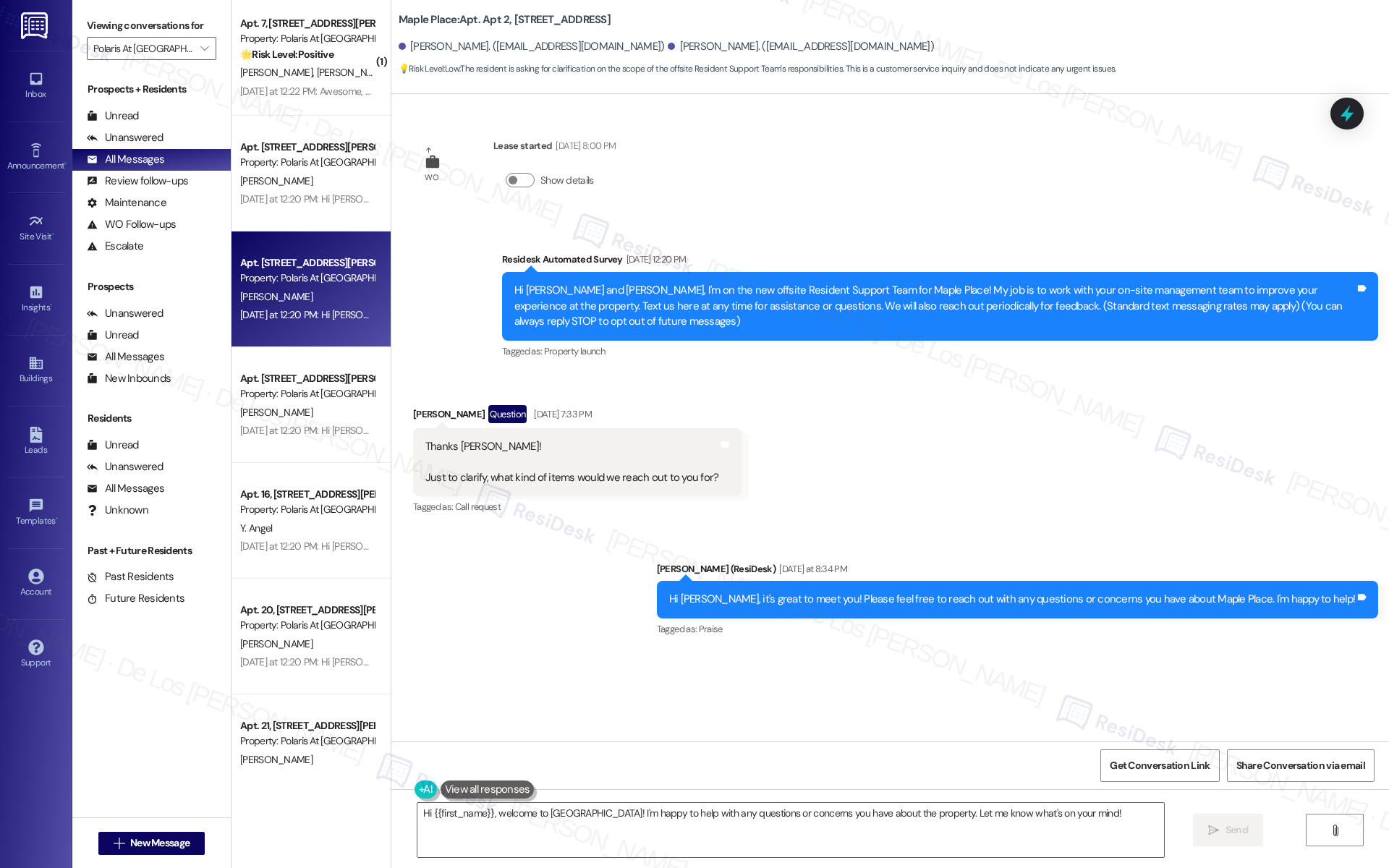
click at [317, 313] on div "[DATE] at 12:20 PM: Hi [PERSON_NAME], I'm on the new offsite Resident Support T…" at bounding box center [1131, 314] width 1781 height 13
type textarea "Fetching suggested responses. Please feel free to read through the conversation…"
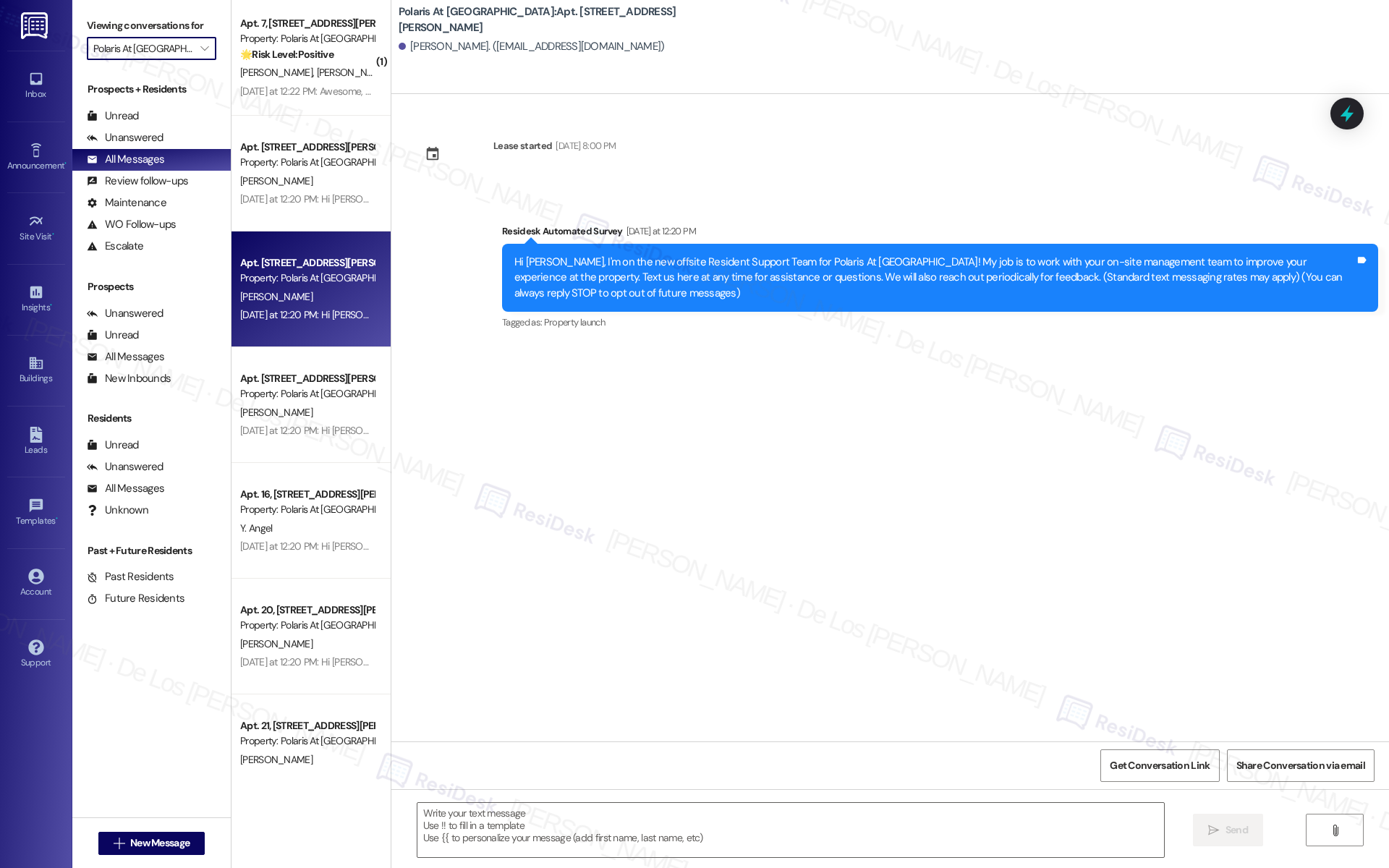
click at [164, 55] on input "Polaris At [GEOGRAPHIC_DATA]" at bounding box center [143, 48] width 100 height 23
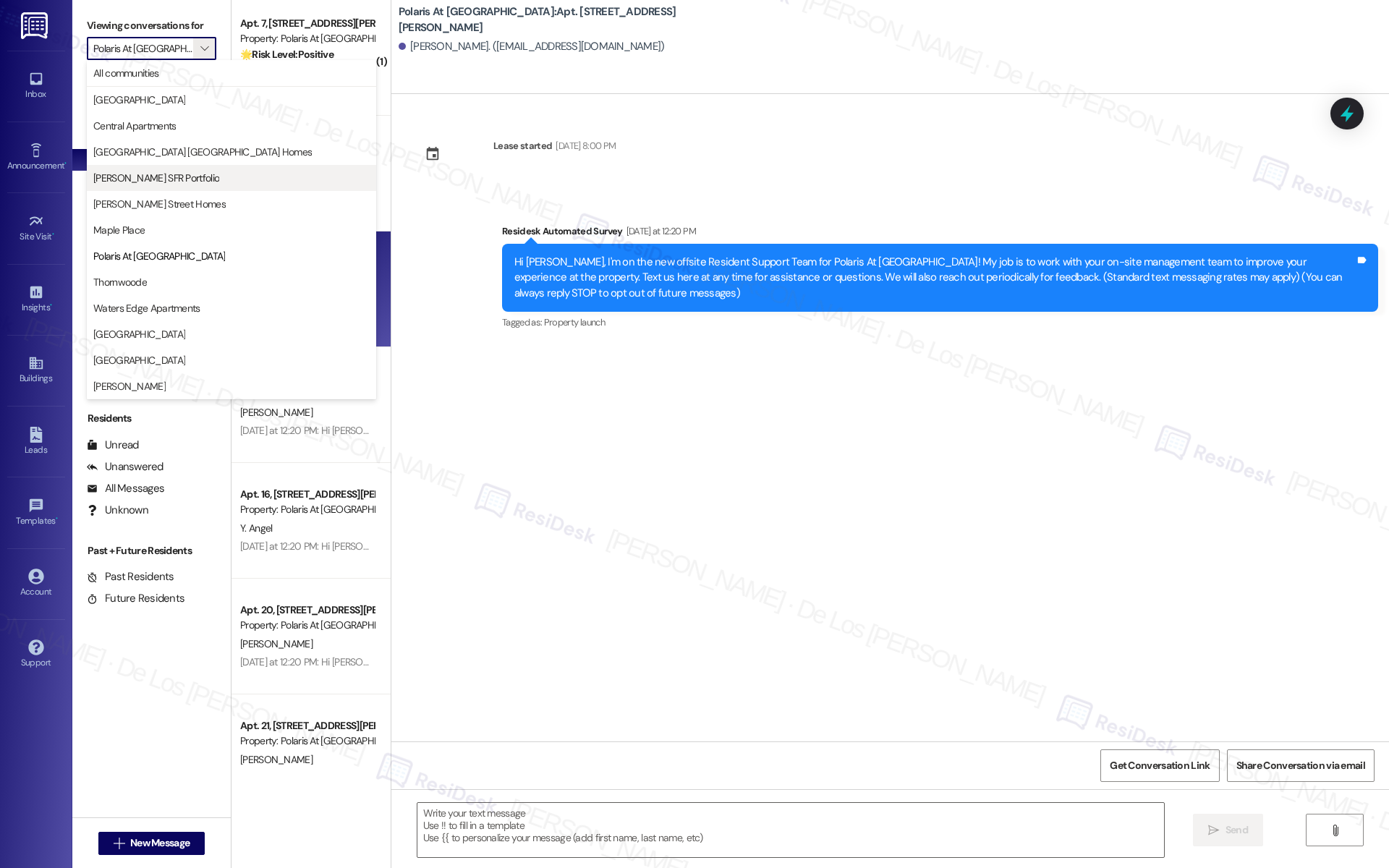
click at [171, 181] on span "[PERSON_NAME] SFR Portfolio" at bounding box center [156, 177] width 126 height 15
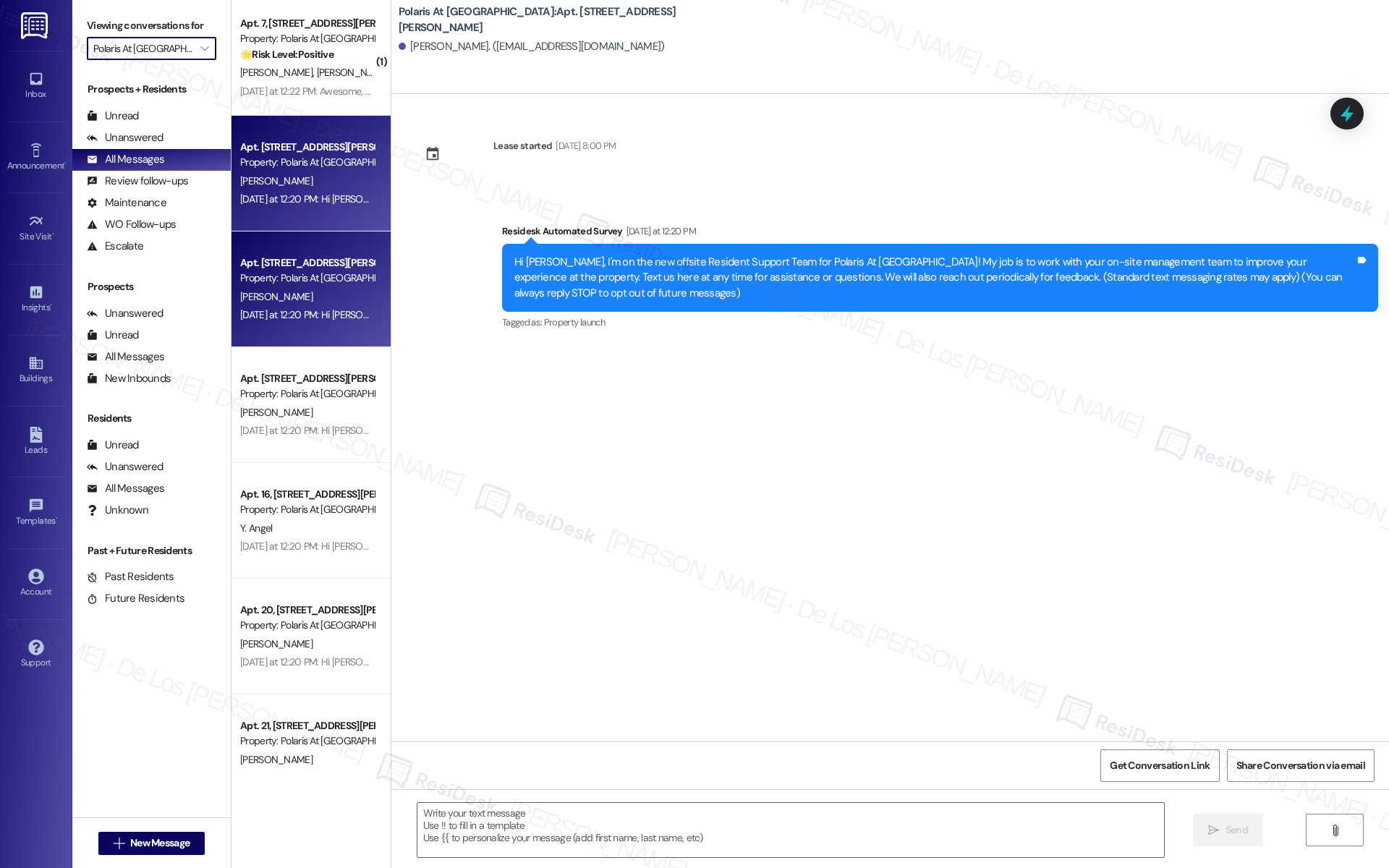
type input "[PERSON_NAME] SFR Portfolio"
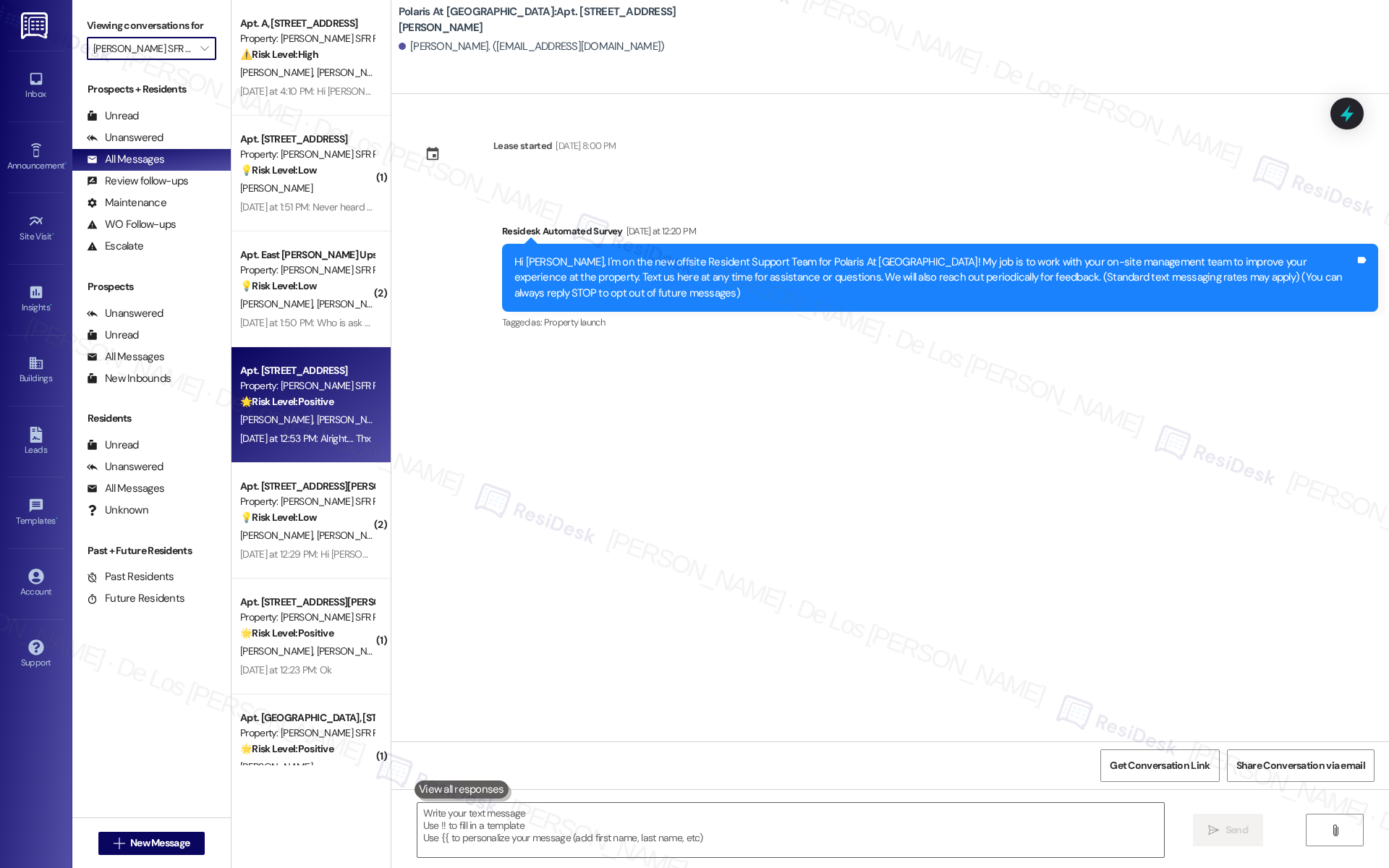
click at [277, 370] on div "Apt. [STREET_ADDRESS]" at bounding box center [307, 370] width 134 height 16
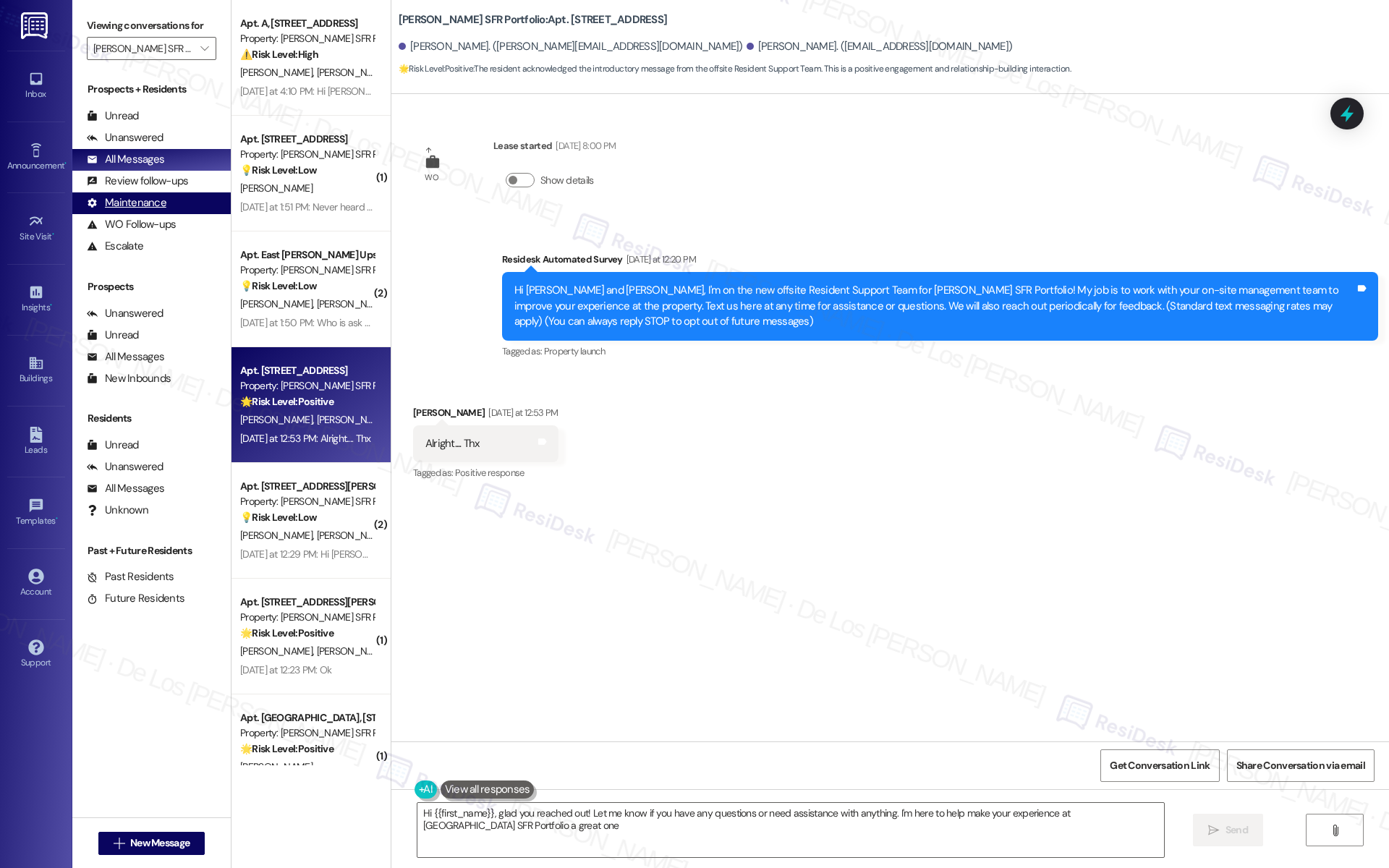
type textarea "Hi {{first_name}}, glad you reached out! Let me know if you have any questions …"
click at [138, 43] on input "[PERSON_NAME] SFR Portfolio" at bounding box center [143, 48] width 100 height 23
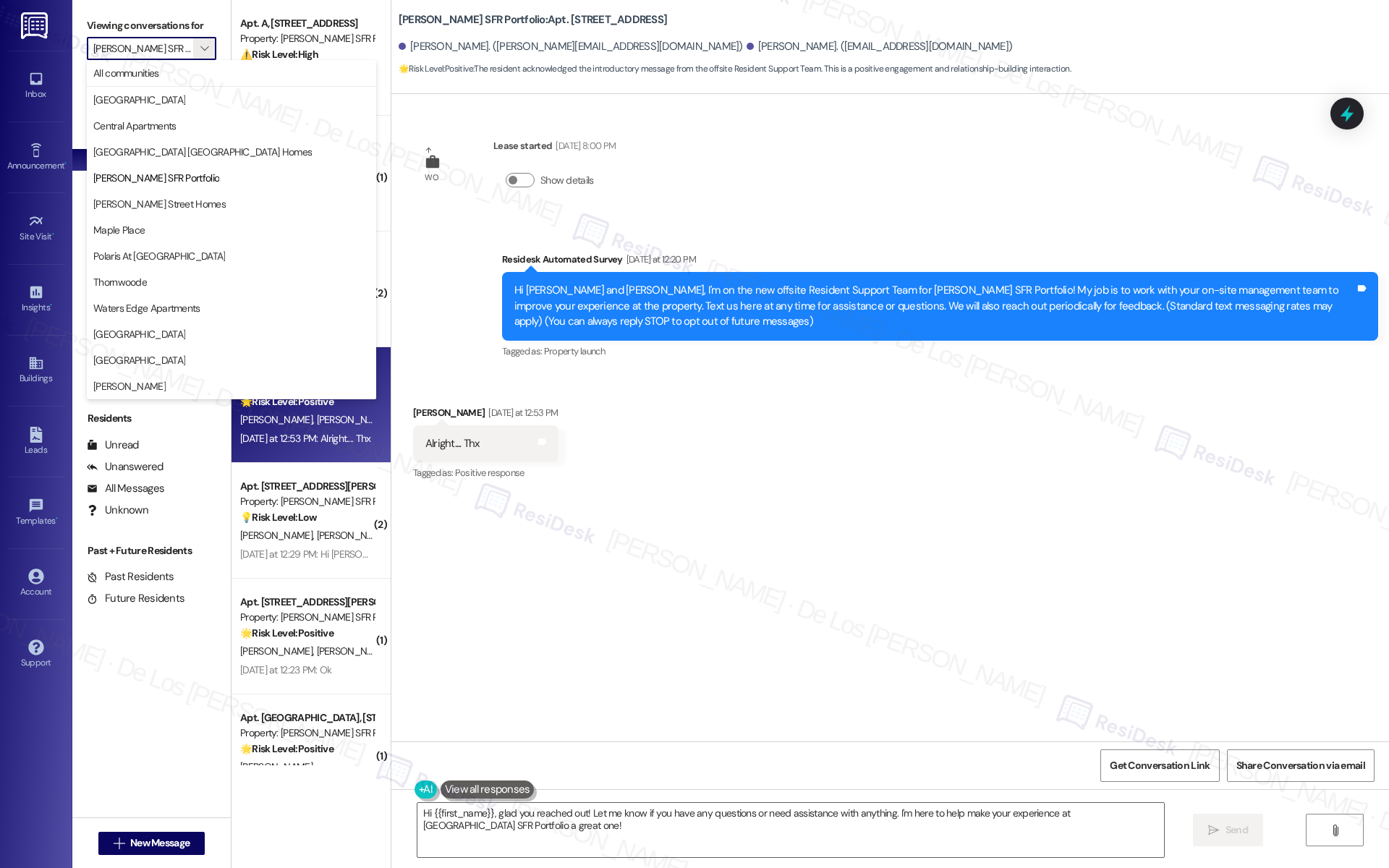
click at [168, 289] on span "Thornwoode" at bounding box center [231, 281] width 276 height 15
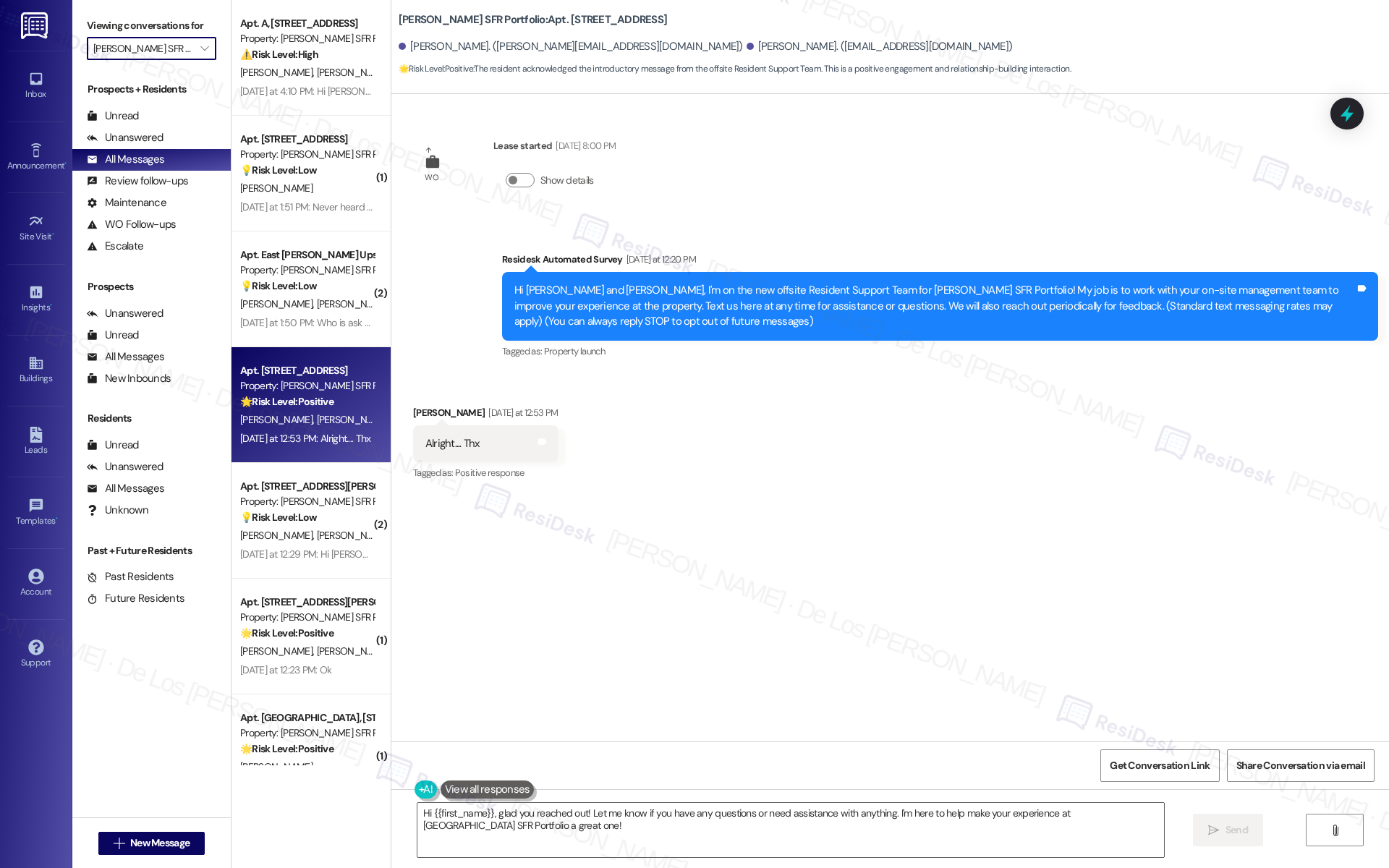
type input "Thornwoode"
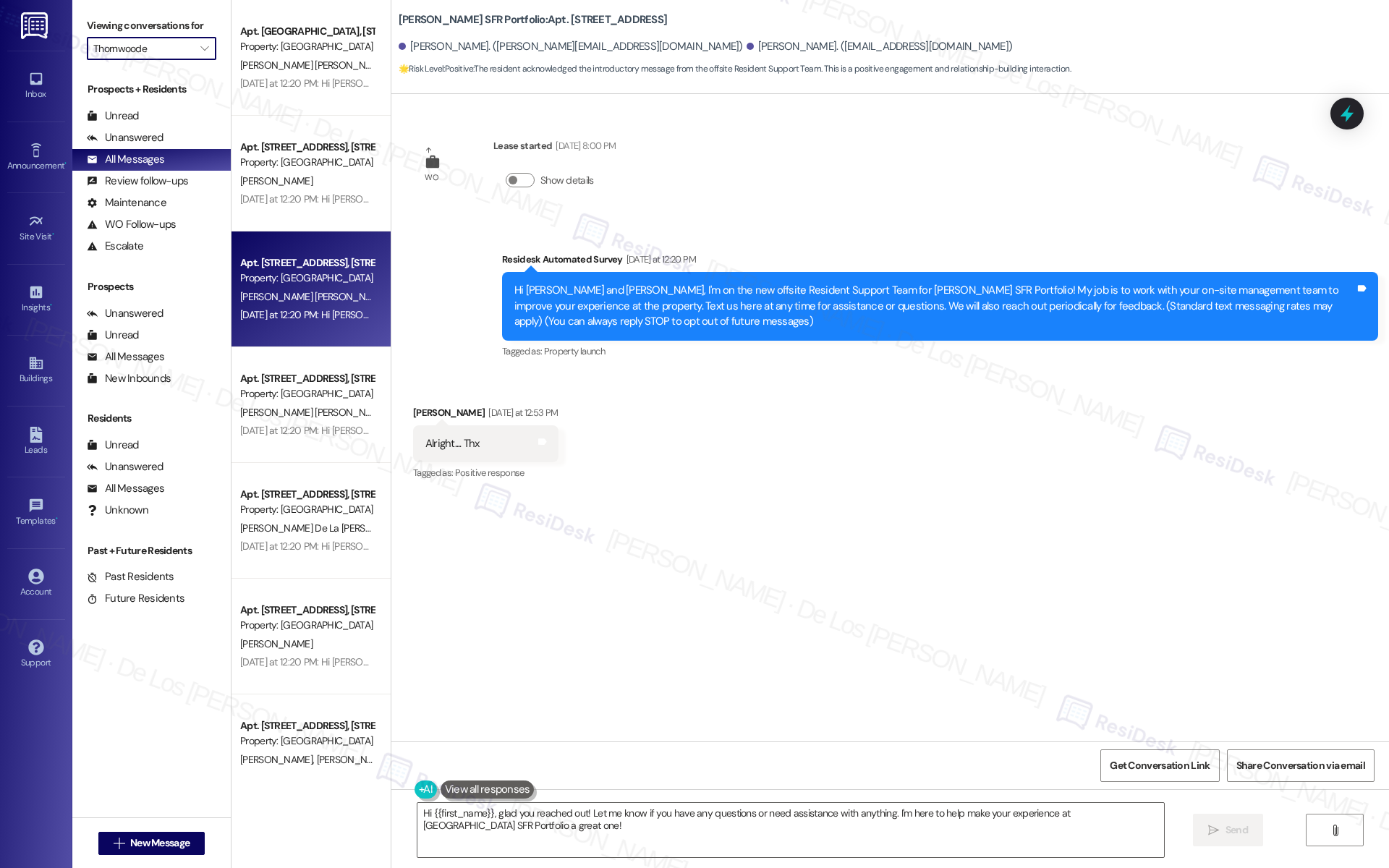
click at [267, 274] on div "Property: [GEOGRAPHIC_DATA]" at bounding box center [307, 278] width 134 height 16
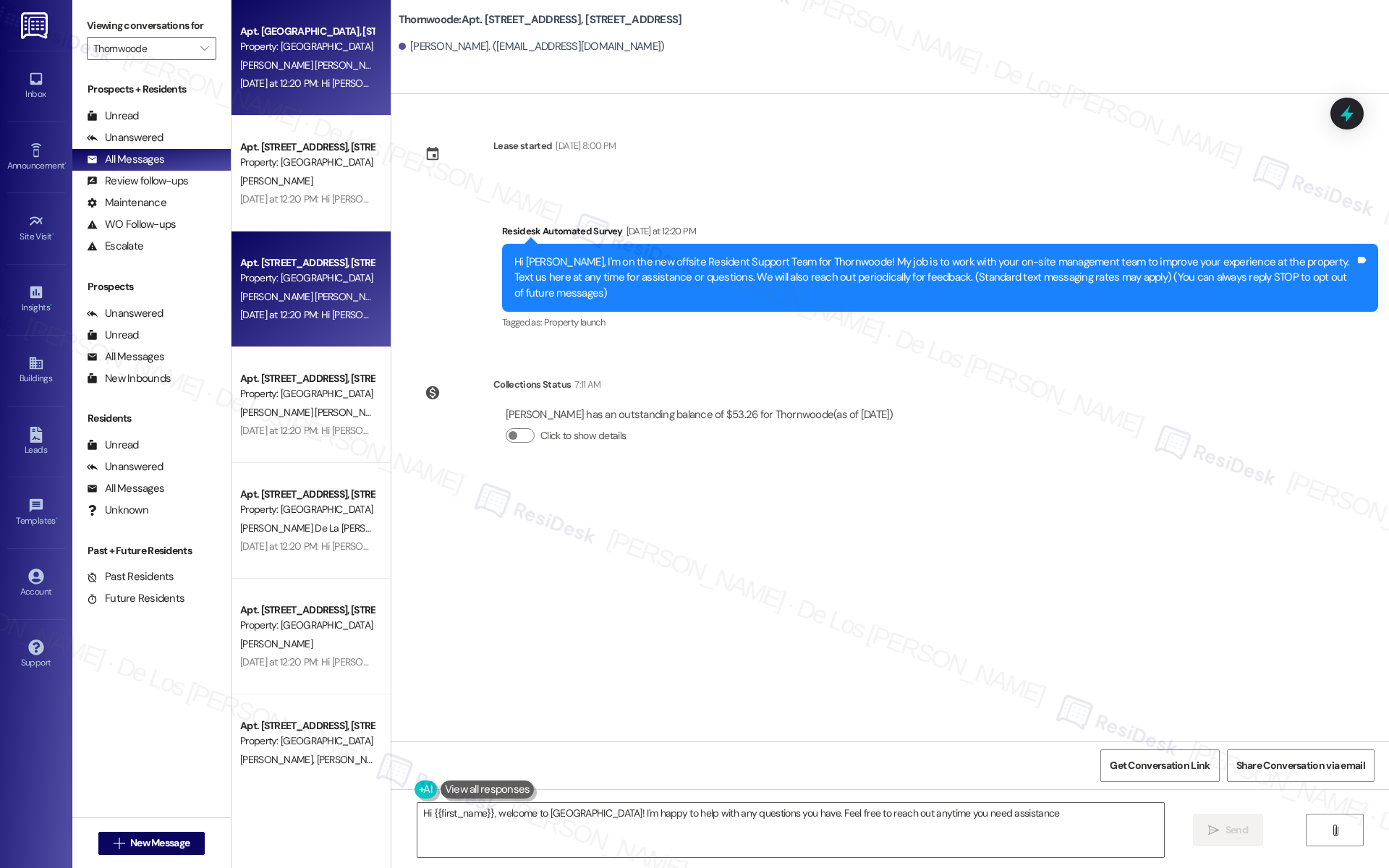
type textarea "Hi {{first_name}}, welcome to [GEOGRAPHIC_DATA]! I'm happy to help with any que…"
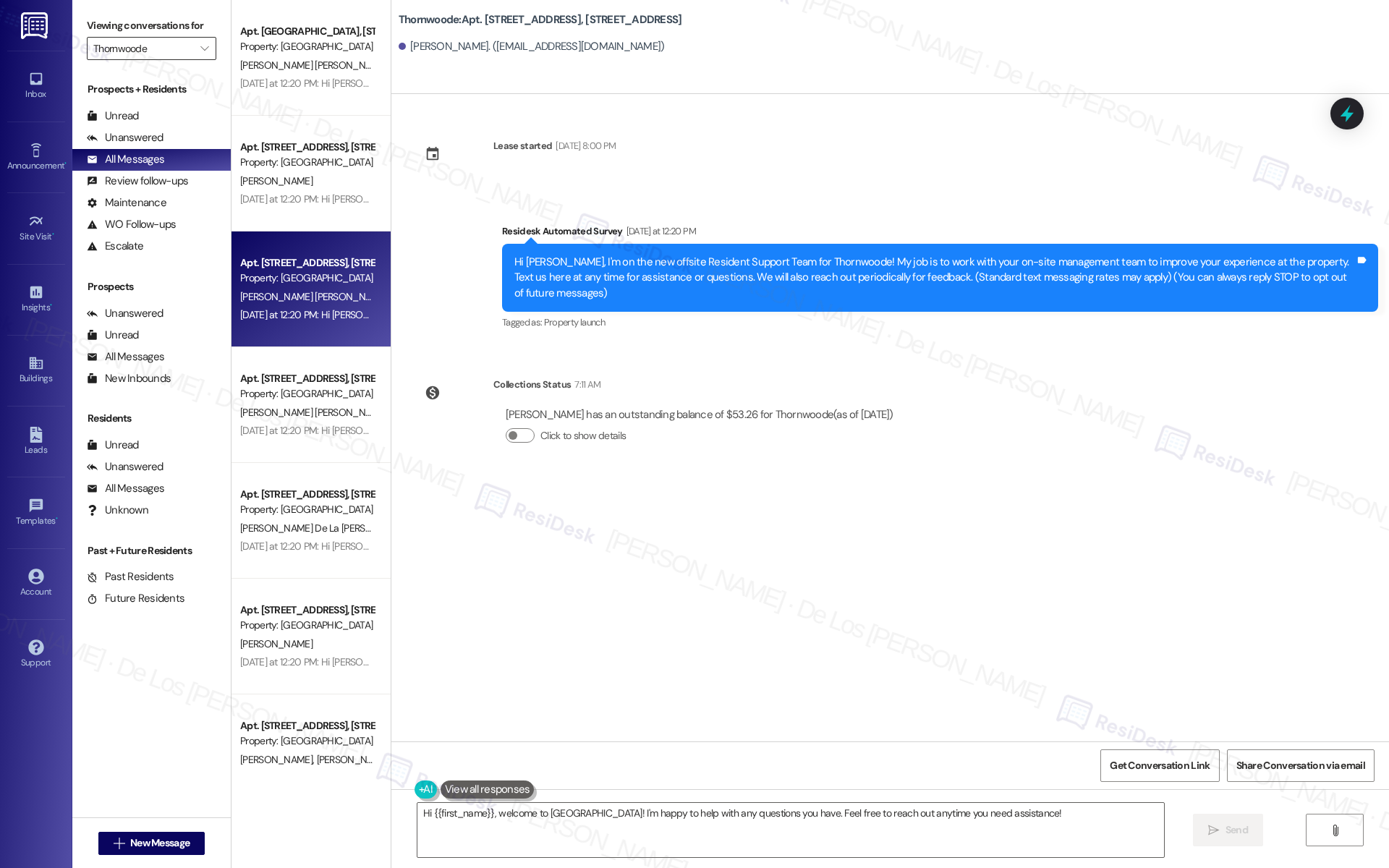
click at [148, 48] on input "Thornwoode" at bounding box center [143, 48] width 100 height 23
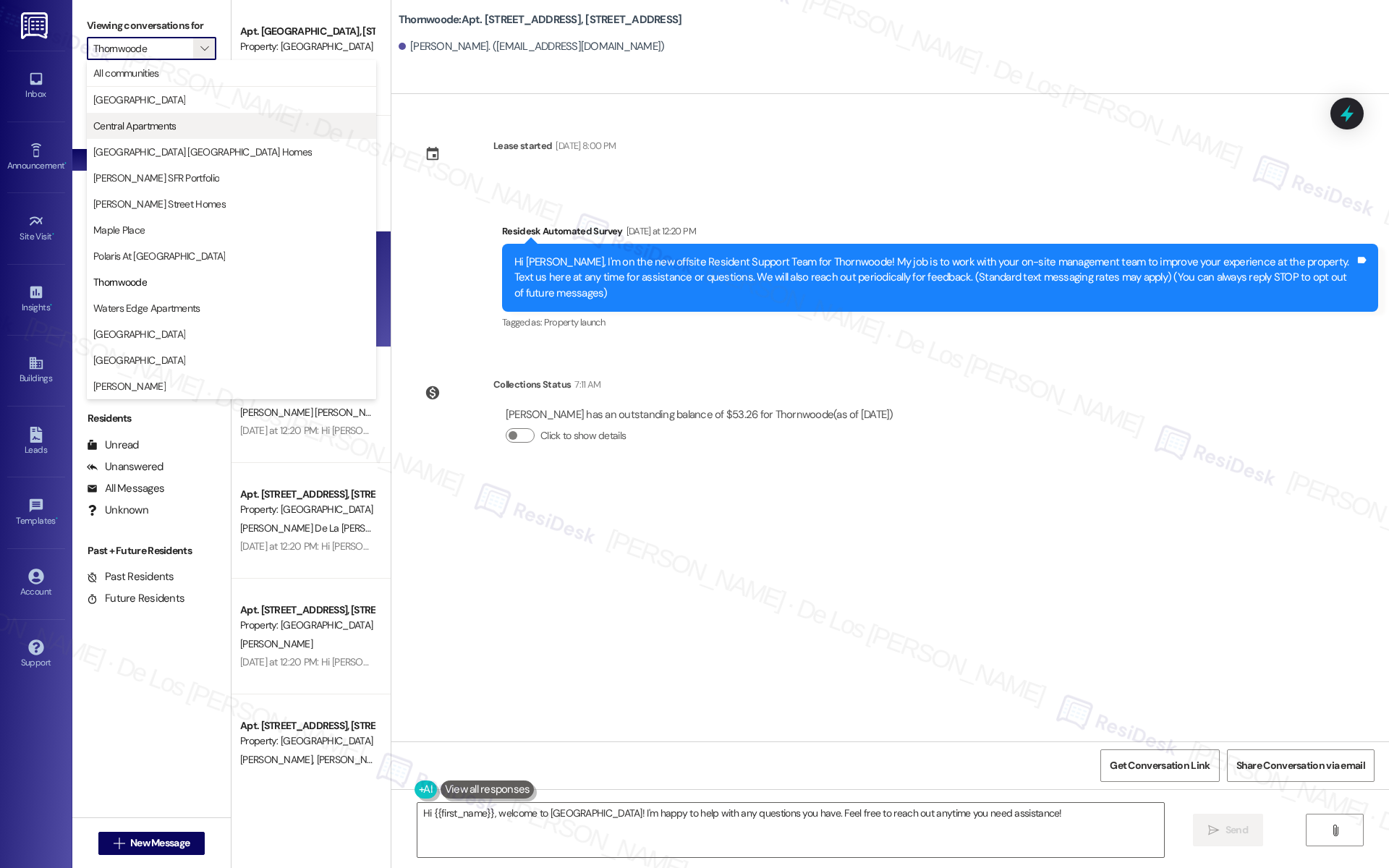
click at [135, 123] on span "Central Apartments" at bounding box center [134, 125] width 82 height 15
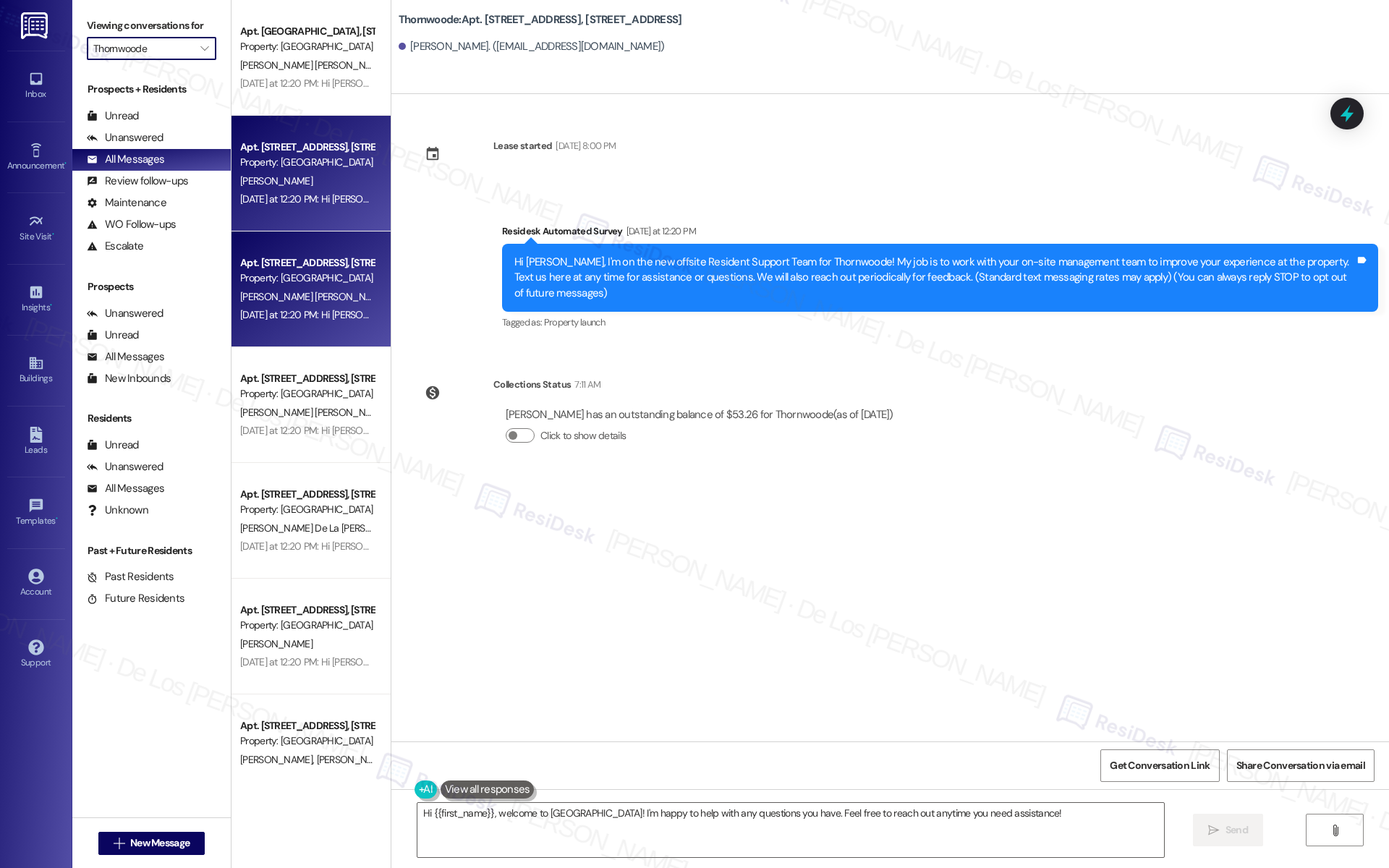
type input "Central Apartments"
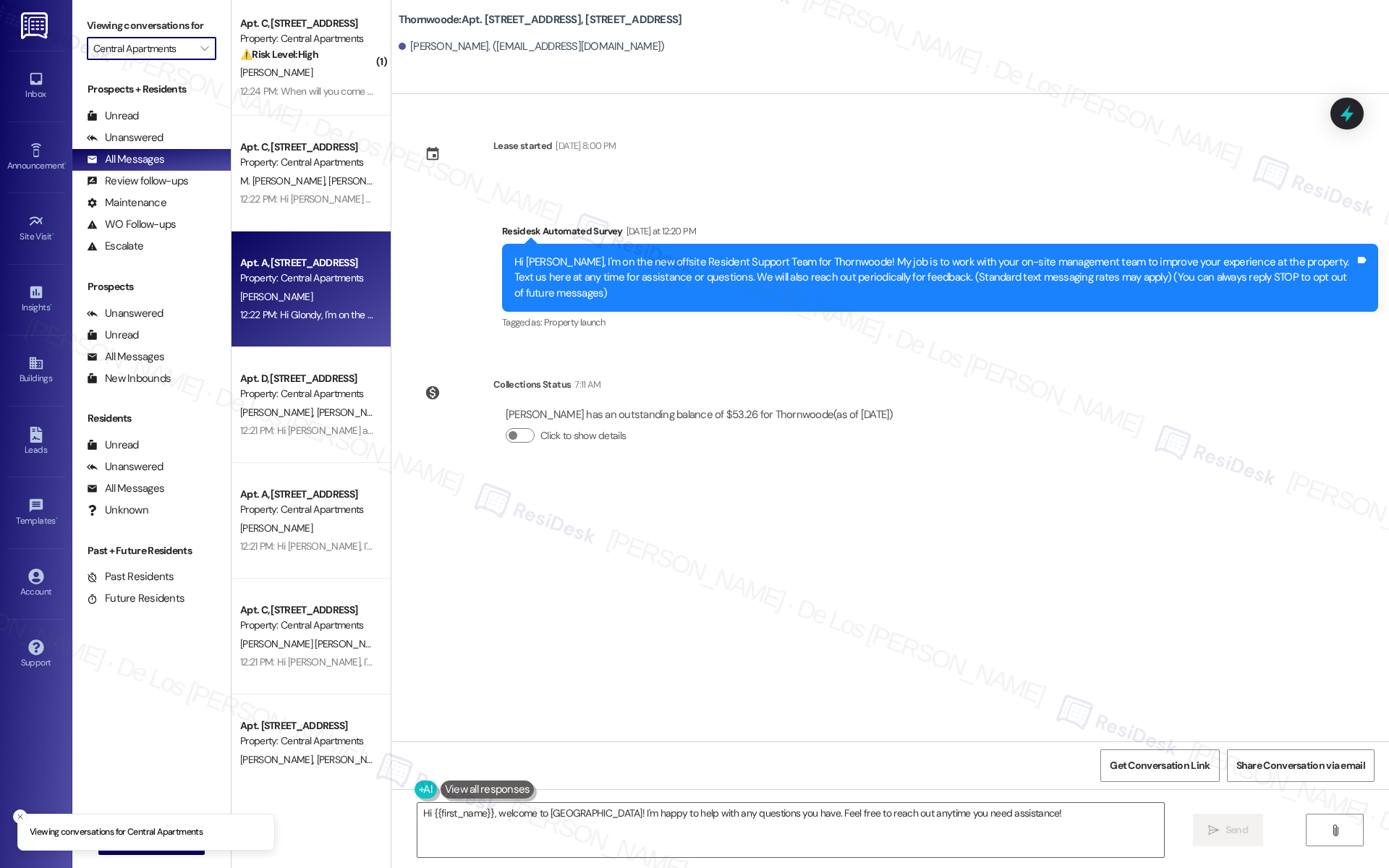
click at [293, 257] on div "Apt. A, [STREET_ADDRESS]" at bounding box center [307, 263] width 134 height 16
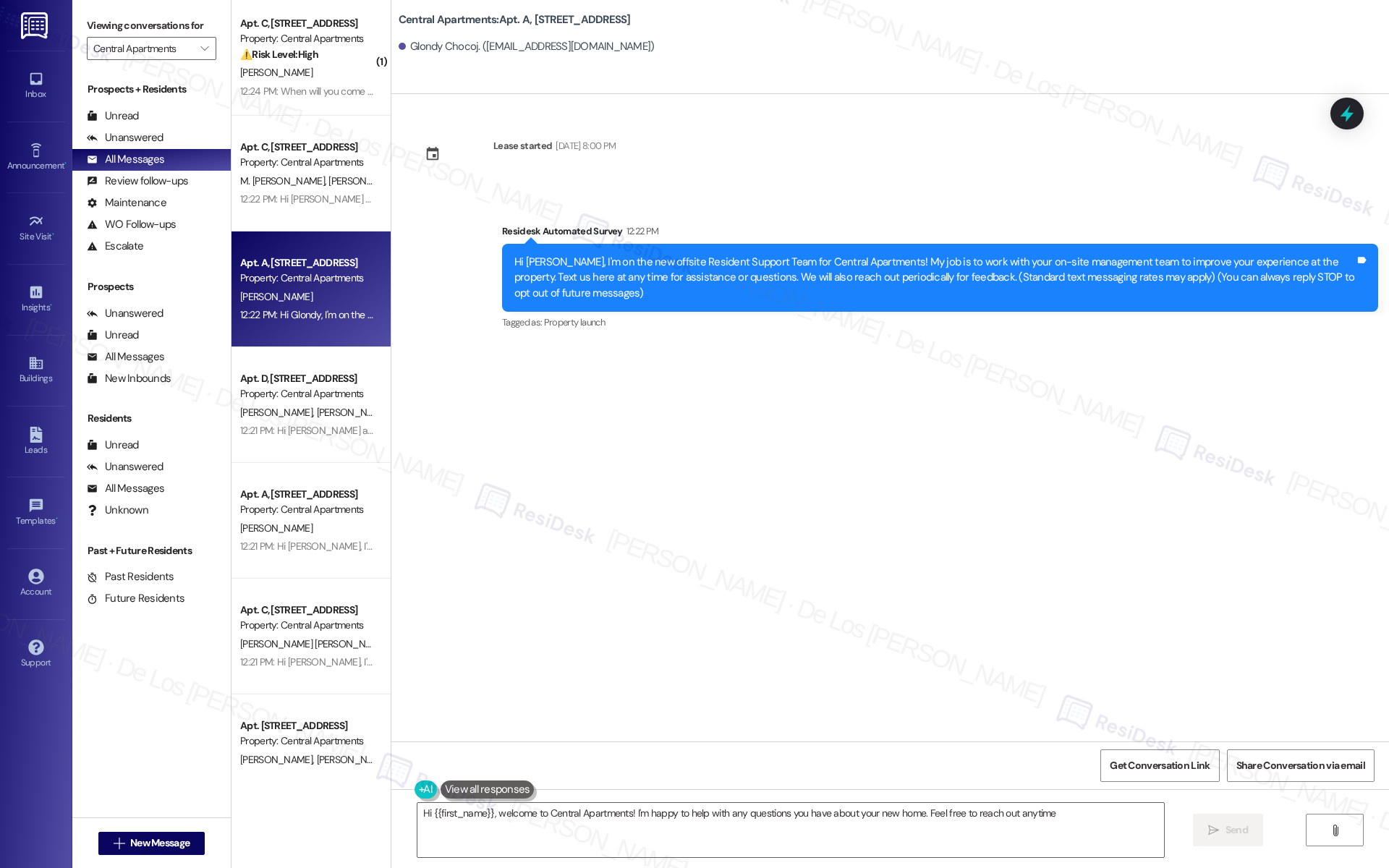
type textarea "Hi {{first_name}}, welcome to Central Apartments! I'm happy to help with any qu…"
click at [149, 55] on input "Central Apartments" at bounding box center [143, 48] width 100 height 23
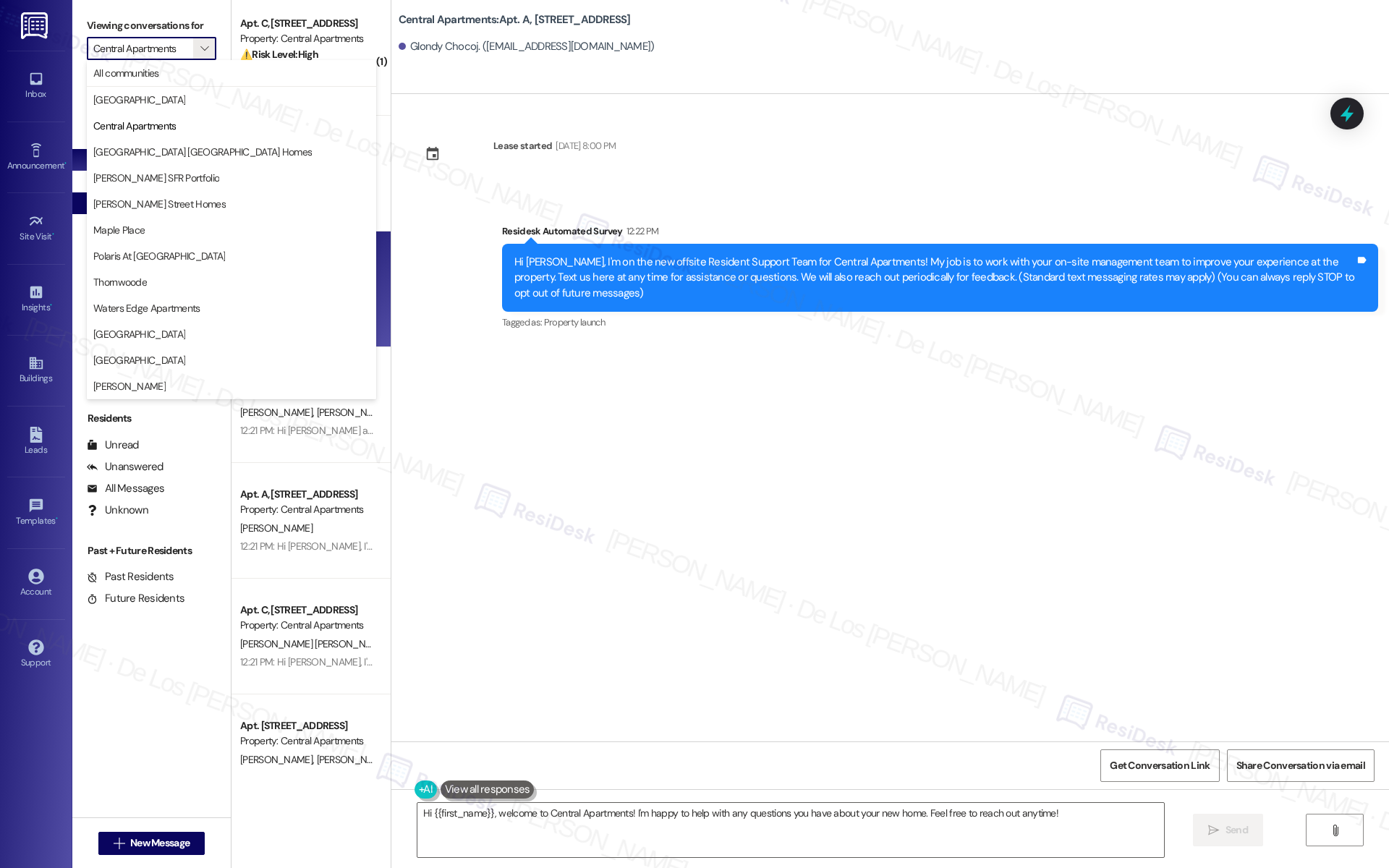
drag, startPoint x: 161, startPoint y: 210, endPoint x: 192, endPoint y: 204, distance: 31.6
click at [161, 210] on span "[PERSON_NAME] Street Homes" at bounding box center [159, 204] width 132 height 15
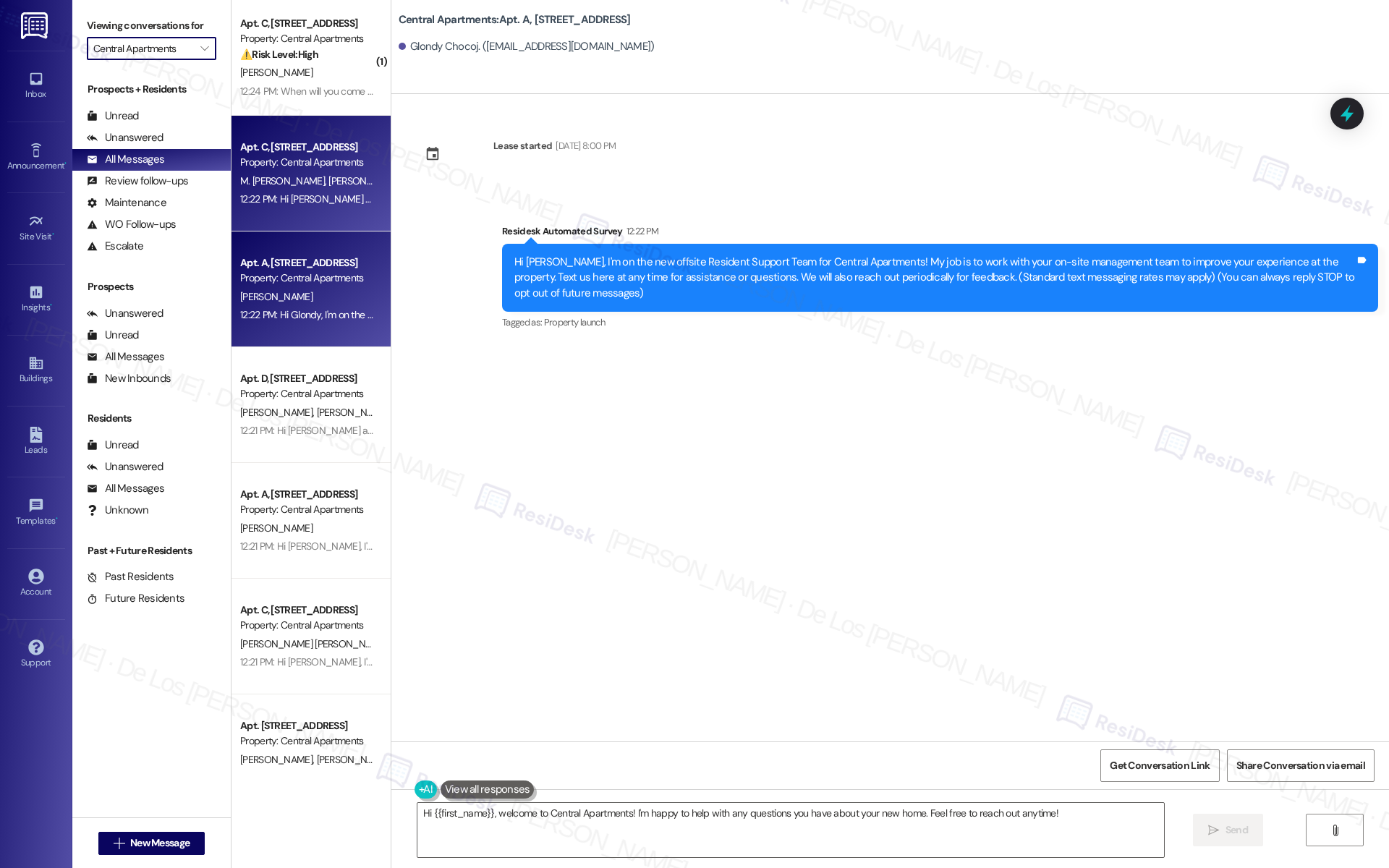
type input "[PERSON_NAME] Street Homes"
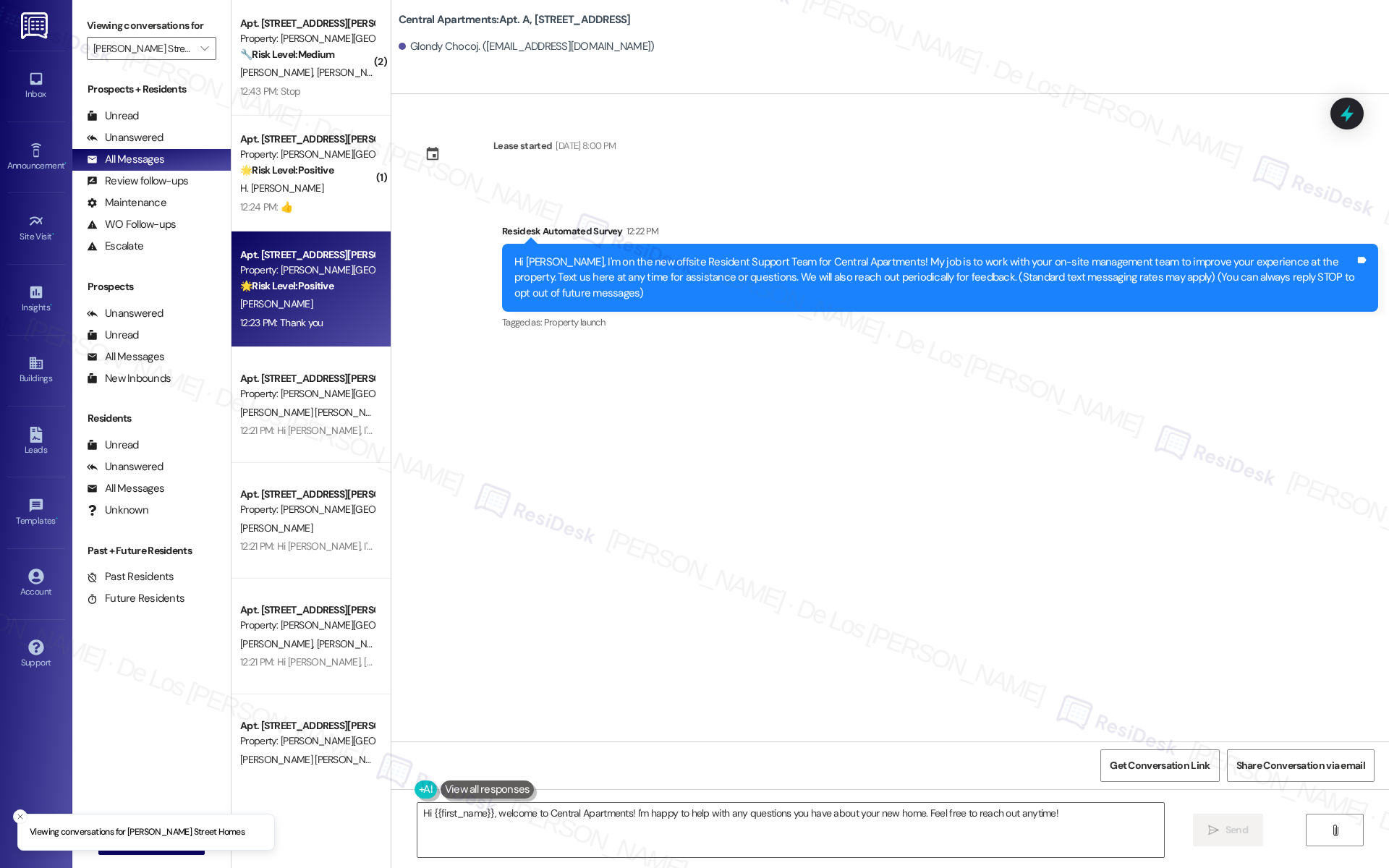
click at [252, 272] on div "Property: [PERSON_NAME][GEOGRAPHIC_DATA] Homes" at bounding box center [307, 271] width 134 height 16
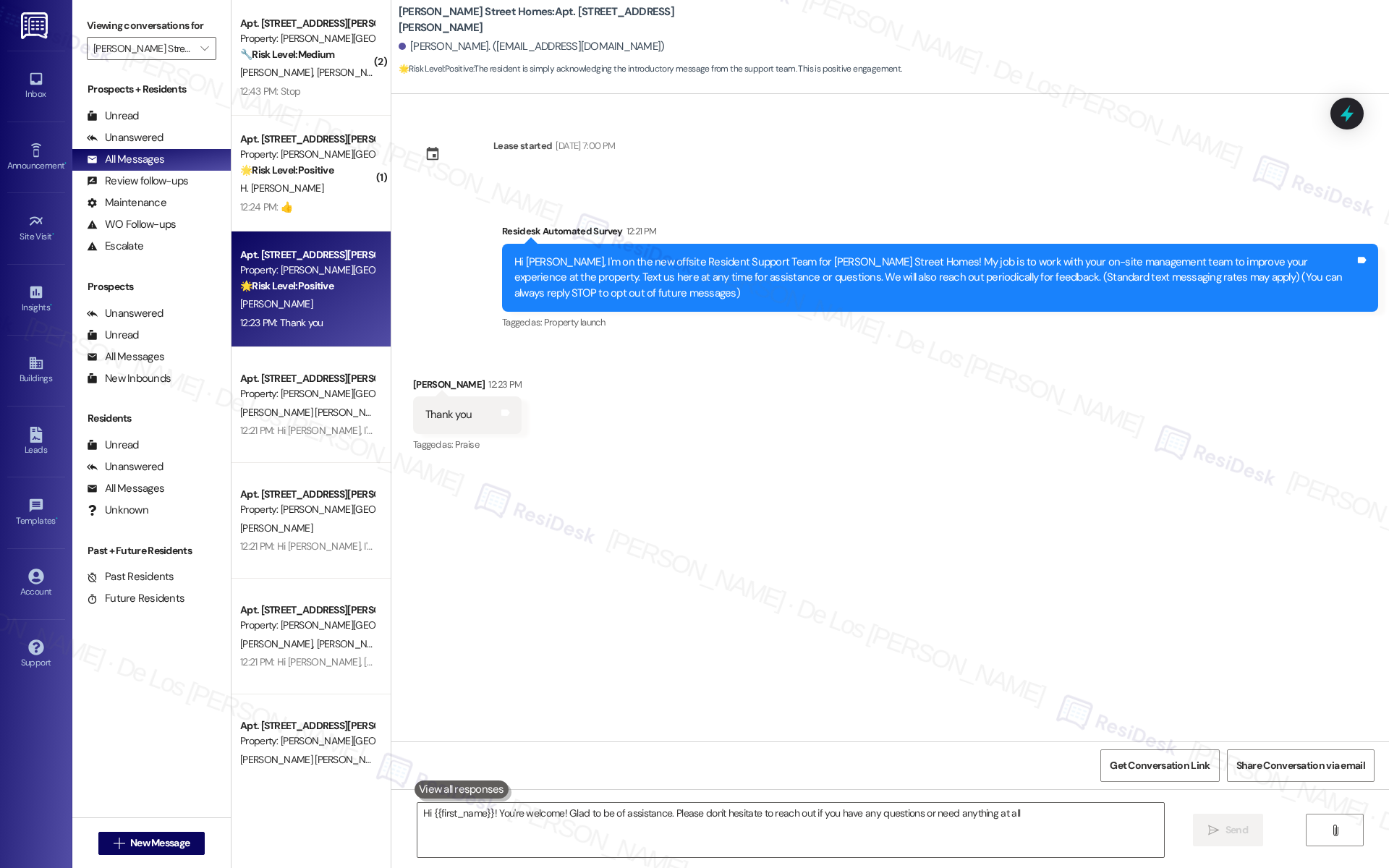
type textarea "Hi {{first_name}}! You're welcome! Glad to be of assistance. Please don't hesit…"
click at [163, 44] on input "[PERSON_NAME] Street Homes" at bounding box center [143, 48] width 100 height 23
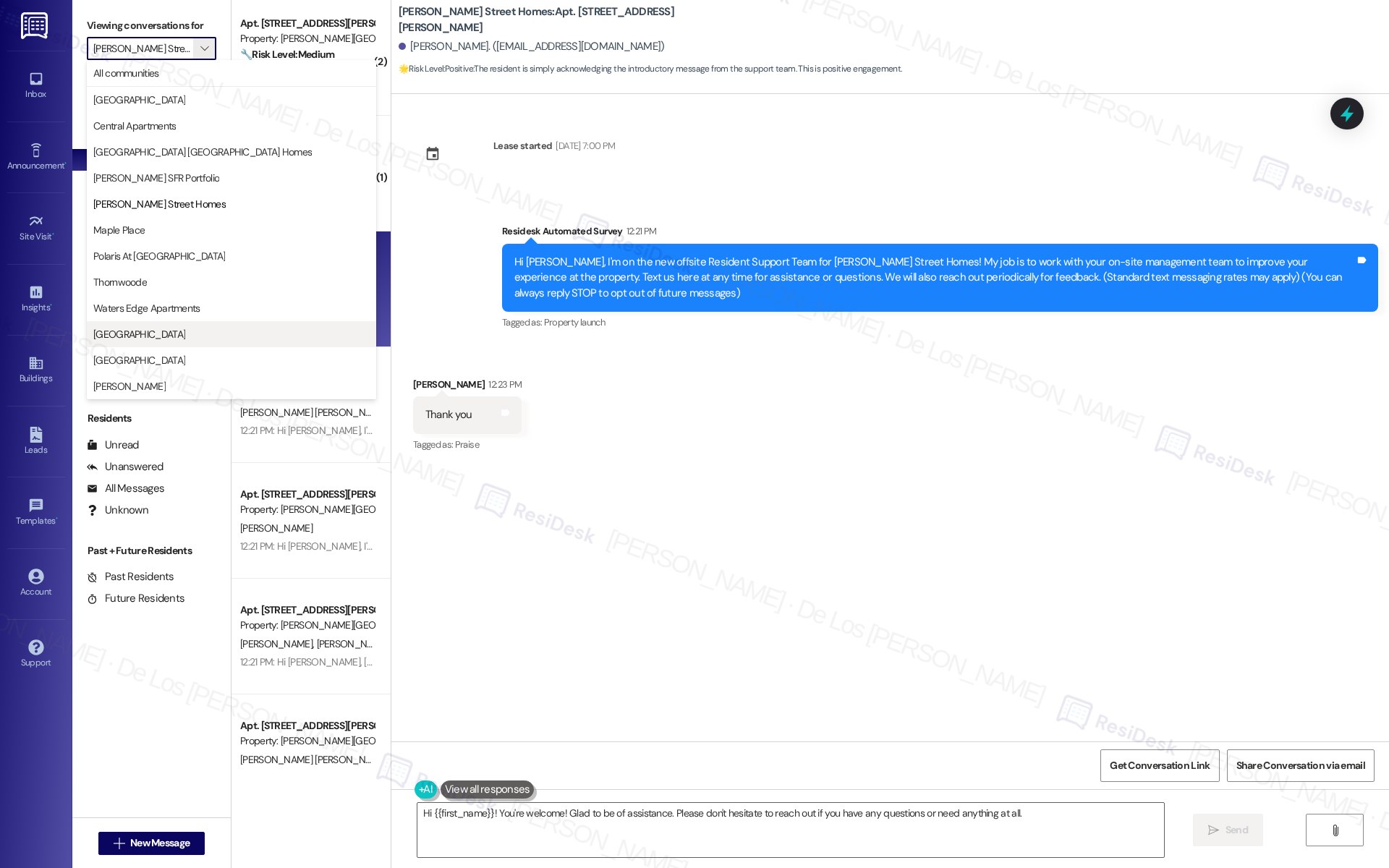
click at [173, 337] on span "[GEOGRAPHIC_DATA]" at bounding box center [139, 334] width 92 height 15
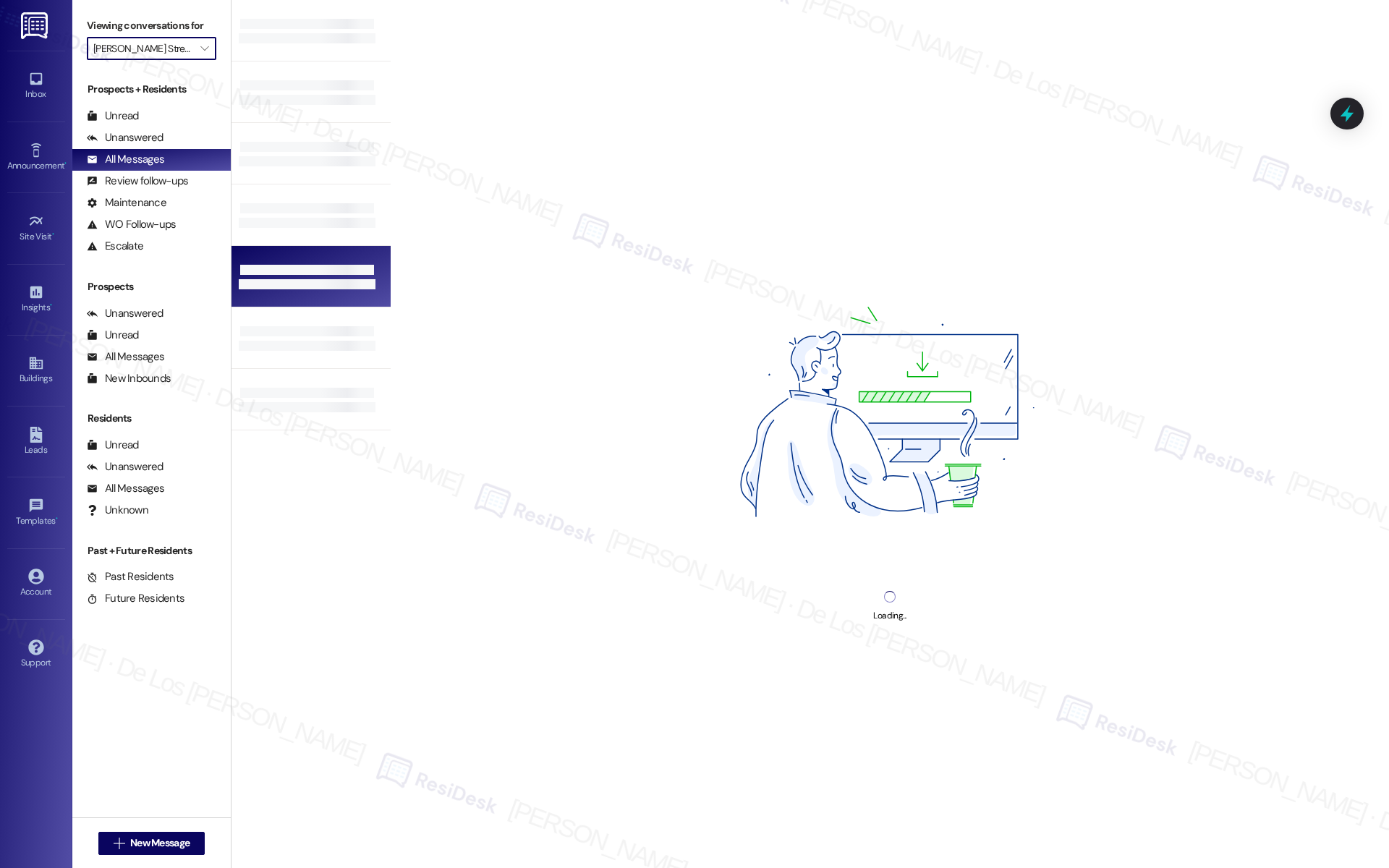
type input "[GEOGRAPHIC_DATA]"
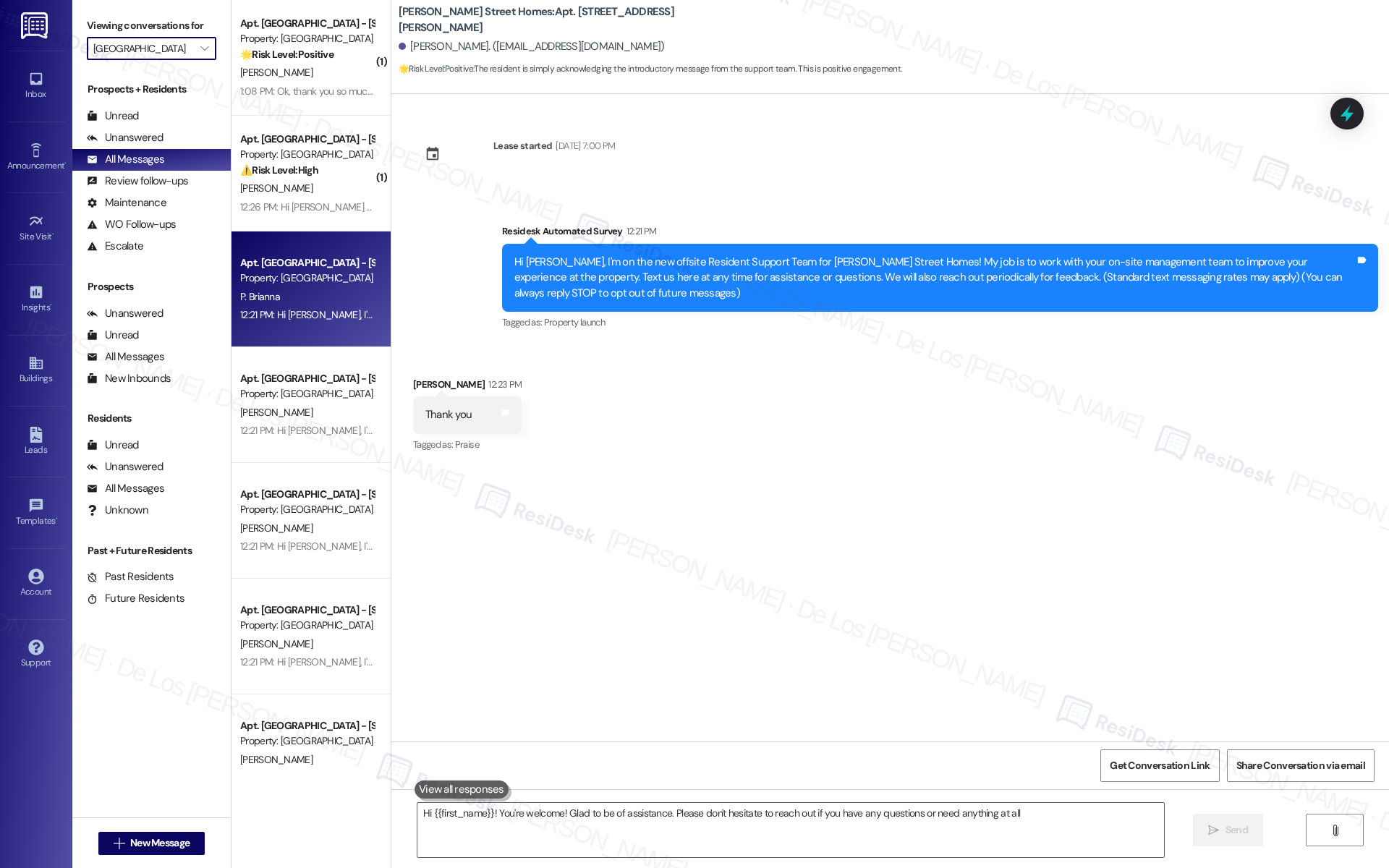
type textarea "Hi {{first_name}}! You're welcome! Glad to be of assistance. Please don't hesit…"
click at [306, 304] on div "P. Brianna" at bounding box center [307, 297] width 137 height 18
type textarea "Hi {{first_name}}! You're welcome! Glad to be of assistance. Please don't hesit…"
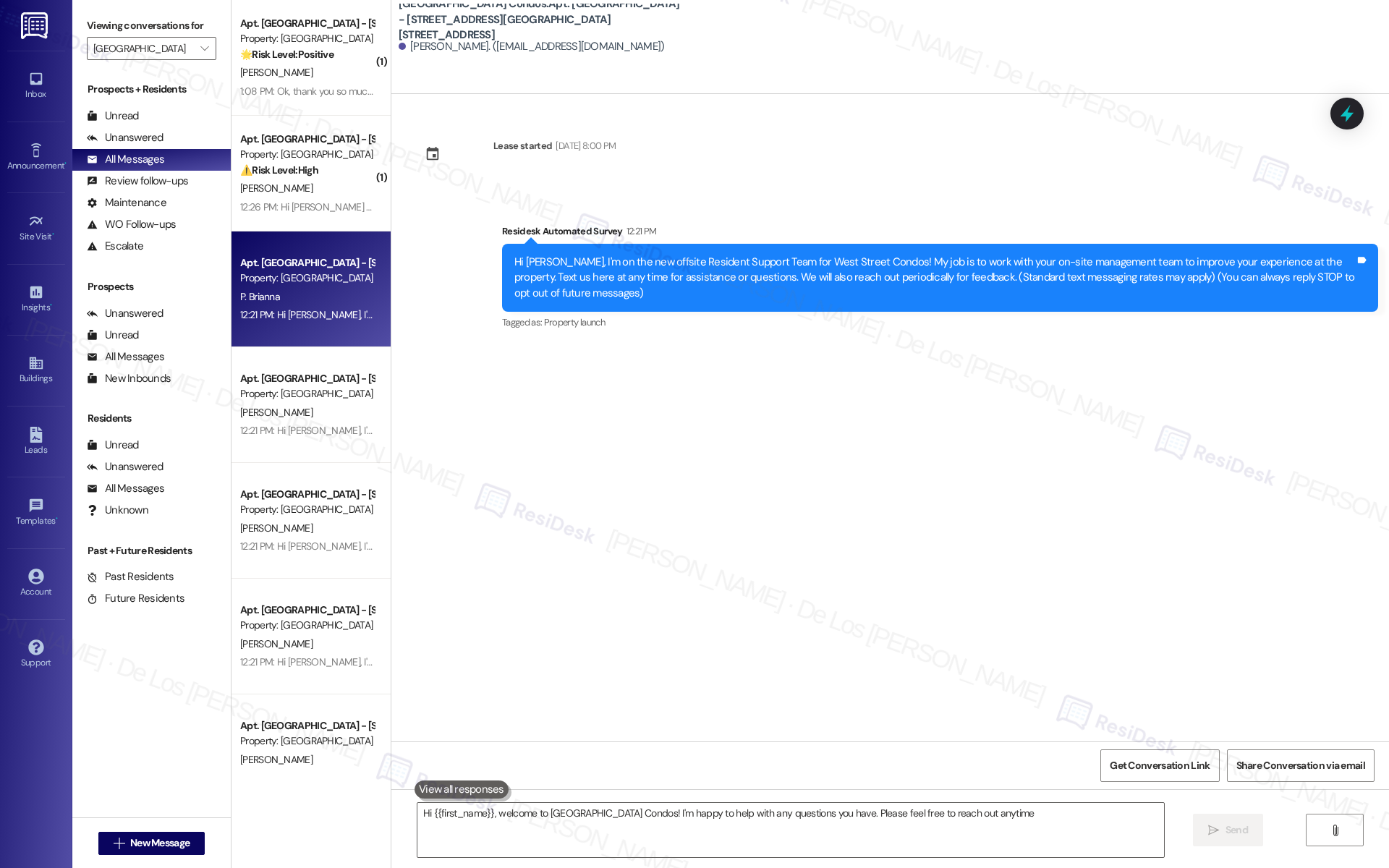
type textarea "Hi {{first_name}}, welcome to [GEOGRAPHIC_DATA] Condos! I'm happy to help with …"
